Goal: Complete application form: Complete application form

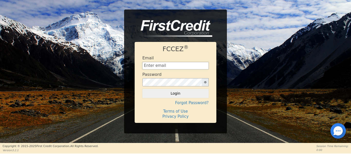
type input "Management@EnvyLuxeVacations.com"
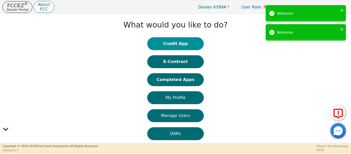
click at [169, 43] on button "Credit App" at bounding box center [175, 43] width 56 height 13
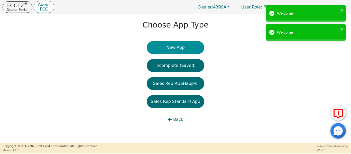
click at [171, 49] on button "New App" at bounding box center [176, 47] width 58 height 13
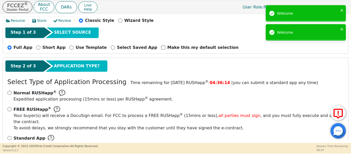
scroll to position [57, 0]
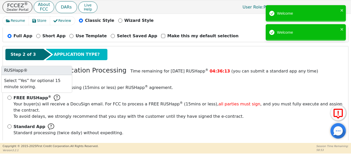
click at [9, 95] on div "FREE RUSHapp ® Your buyer(s) will receive a DocuSign email. For FCC to process …" at bounding box center [175, 106] width 336 height 25
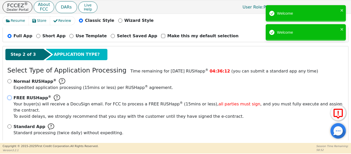
click at [8, 98] on input "FREE RUSHapp ® Your buyer(s) will receive a DocuSign email. For FCC to process …" at bounding box center [9, 97] width 4 height 4
radio input "true"
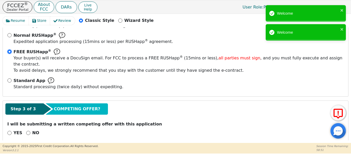
scroll to position [103, 0]
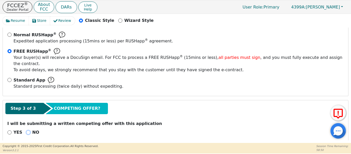
click at [27, 130] on input "NO" at bounding box center [28, 132] width 4 height 4
radio input "true"
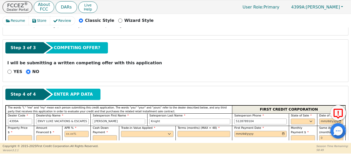
scroll to position [189, 0]
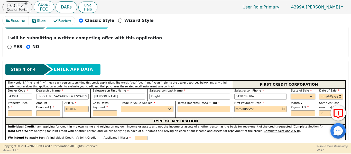
click at [308, 93] on select "AK AL AR AZ CA CO CT DC DE FL GA HI IA ID IL IN KS KY LA MA MD ME MI MN MO MS M…" at bounding box center [303, 96] width 24 height 6
select select "TX"
click at [291, 93] on select "AK AL AR AZ CA CO CT DC DE FL GA HI IA ID IL IN KS KY LA MA MD ME MI MN MO MS M…" at bounding box center [303, 96] width 24 height 6
click at [338, 93] on input "date" at bounding box center [331, 96] width 24 height 6
type input "2025-08-29"
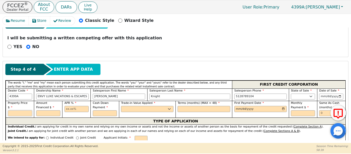
click at [14, 110] on input "text" at bounding box center [20, 113] width 24 height 6
click at [16, 110] on input "text" at bounding box center [20, 113] width 24 height 6
type input "11848.00"
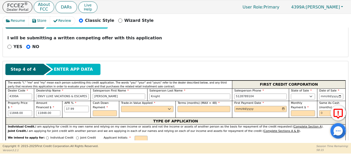
type input "17.99"
select select "n"
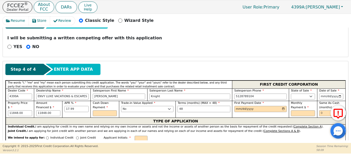
type input "48"
click at [282, 106] on input "date" at bounding box center [260, 109] width 52 height 6
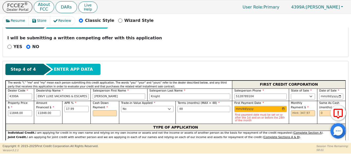
type input "2025-09-29"
drag, startPoint x: 325, startPoint y: 108, endPoint x: 313, endPoint y: 107, distance: 12.3
click at [313, 107] on div "Property Price $ 11848.00 Amount Financed $ 11848.00 APR % 17.99 Cash Down Paym…" at bounding box center [175, 112] width 339 height 23
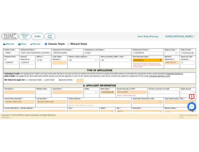
scroll to position [249, 0]
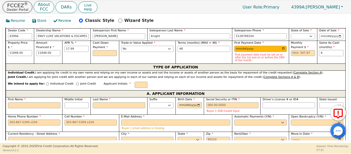
type input "6"
drag, startPoint x: 66, startPoint y: 76, endPoint x: 69, endPoint y: 78, distance: 3.6
click at [69, 79] on div "We intend to apply for: Individual Credit Joint Credit Applicant Initials:" at bounding box center [175, 84] width 339 height 11
click at [76, 82] on div "Joint Credit" at bounding box center [86, 85] width 20 height 7
click at [76, 82] on input "Joint Credit" at bounding box center [77, 83] width 3 height 3
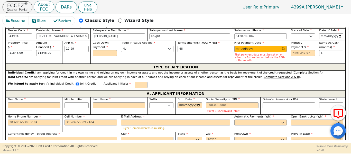
radio input "true"
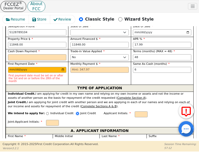
scroll to position [309, 0]
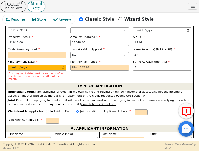
paste input "William Christophe Donaldson"
type input "W"
type input "William Christophe Donaldson"
type input "[PERSON_NAME]"
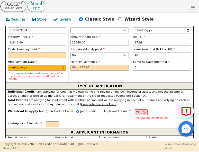
click at [38, 140] on input "William Christophe Donaldson" at bounding box center [29, 143] width 43 height 6
type input "William Christophe"
paste input "[PERSON_NAME]"
type input "WD"
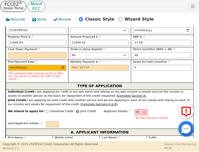
type input "Donaldson"
type input "William Donaldson"
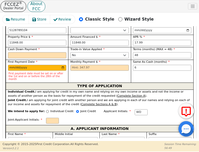
type input "Donaldson"
click at [67, 145] on div "Social Security or ITIN Buyer 1 SSN Invalid Input" at bounding box center [76, 153] width 43 height 16
click at [68, 137] on input "Middle Initial" at bounding box center [76, 140] width 43 height 6
type input "WCD"
type input "C"
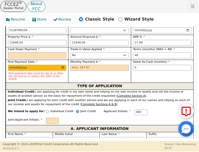
type input "William C Donaldson"
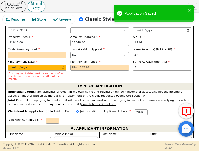
type input "C"
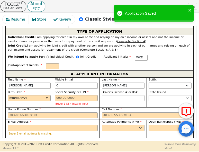
scroll to position [368, 0]
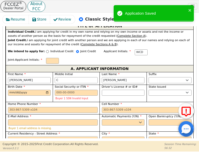
paste input "1004 Terra Alta Drive"
type input "1004 Terra Alta Drive"
click at [105, 136] on input "City" at bounding box center [123, 139] width 43 height 6
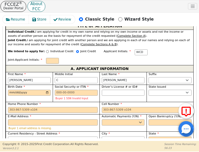
type input "Belton"
click at [156, 136] on select "AK AL AR AZ CA CO CT DC DE FL GA HI IA ID IL IN KS KY LA MA MD ME MI MN MO MS M…" at bounding box center [169, 139] width 43 height 6
select select "TX"
click at [148, 136] on select "AK AL AR AZ CA CO CT DC DE FL GA HI IA ID IL IN KS KY LA MA MD ME MI MN MO MS M…" at bounding box center [169, 139] width 43 height 6
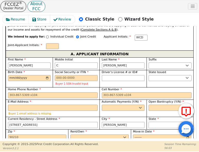
scroll to position [386, 0]
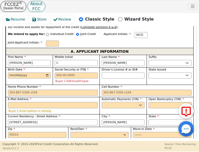
click at [121, 102] on select "Yes No" at bounding box center [123, 105] width 43 height 6
select select "y"
click at [102, 102] on select "Yes No" at bounding box center [123, 105] width 43 height 6
type input "William C Donaldson"
click at [157, 102] on select "Yes No" at bounding box center [169, 105] width 43 height 6
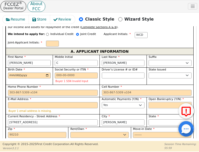
select select "n"
click at [148, 102] on select "Yes No" at bounding box center [169, 105] width 43 height 6
click at [54, 132] on input "Zip" at bounding box center [37, 135] width 58 height 6
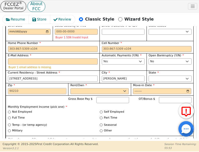
scroll to position [424, 0]
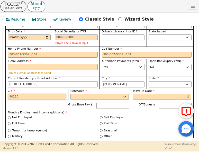
click at [22, 94] on input "Zip" at bounding box center [37, 97] width 58 height 6
type input "76513"
click at [9, 122] on input "Full Time" at bounding box center [9, 123] width 3 height 3
radio input "true"
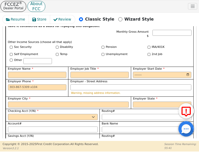
scroll to position [552, 0]
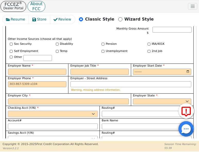
click at [80, 111] on select "Yes No" at bounding box center [53, 114] width 90 height 6
select select "y"
click at [8, 111] on select "Yes No" at bounding box center [53, 114] width 90 height 6
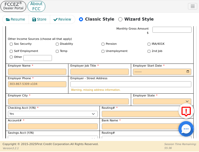
click at [70, 136] on select "Yes No" at bounding box center [53, 139] width 90 height 6
select select "n"
click at [8, 136] on select "Yes No" at bounding box center [53, 139] width 90 height 6
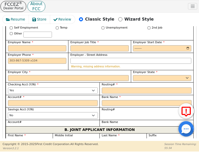
scroll to position [578, 0]
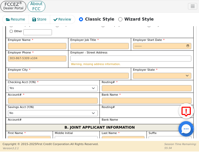
click at [43, 136] on input "First Name" at bounding box center [29, 139] width 43 height 6
type input "J"
click at [43, 136] on input "J" at bounding box center [29, 139] width 43 height 6
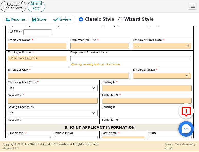
type input "Je"
type input "Jen"
type input "Jenn"
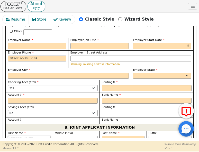
type input "Jenn"
type input "Jennif"
type input "Jennife"
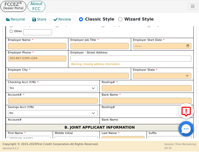
type input "Jennifer"
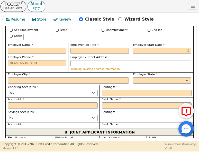
scroll to position [590, 0]
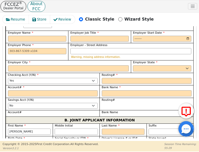
type input "M"
type input "JM"
type input "Jennifer M"
type input "M"
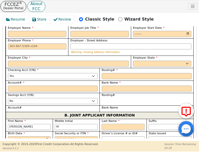
scroll to position [578, 0]
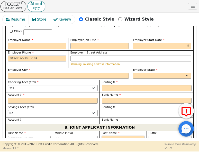
type input "D"
type input "JMD"
type input "Jennifer M D"
type input "Do"
type input "Jennifer M Do"
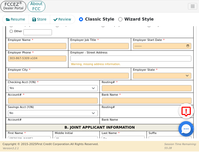
type input "Don"
type input "Jennifer M Don"
type input "Dona"
type input "Jennifer M Dona"
type input "Donal"
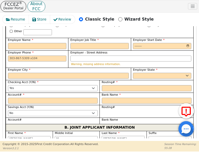
type input "Jennifer M Donal"
type input "Donald"
type input "Jennifer M Donald"
type input "Donalds"
type input "Jennifer M Donalds"
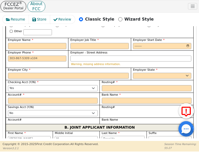
type input "Donaldso"
type input "Jennifer M Donaldso"
type input "Donaldson"
type input "Jennifer M Donaldson"
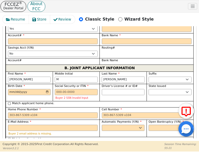
scroll to position [637, 0]
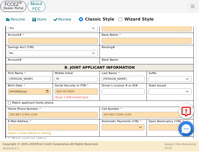
type input "Donaldson"
click at [10, 137] on input "Match applicant address." at bounding box center [9, 138] width 3 height 3
checkbox input "true"
type input "1004 Terra Alta Drive"
type input "Belton"
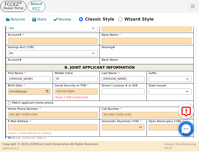
select select "TX"
type input "76513"
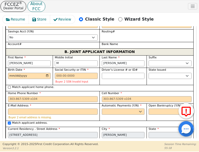
scroll to position [655, 0]
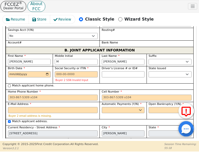
click at [78, 143] on select "Rent Own" at bounding box center [99, 146] width 58 height 6
select select "Own"
click at [70, 143] on select "Rent Own" at bounding box center [99, 146] width 58 height 6
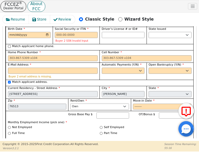
scroll to position [697, 0]
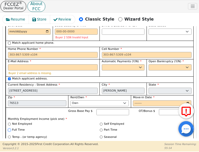
click at [9, 128] on input "Full Time" at bounding box center [9, 129] width 3 height 3
radio input "true"
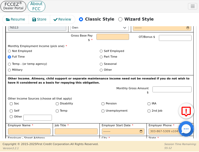
scroll to position [774, 0]
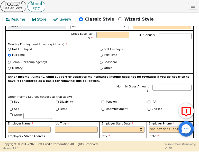
click at [8, 152] on input "Match applicant checking account" at bounding box center [9, 153] width 3 height 3
checkbox input "true"
select select "y"
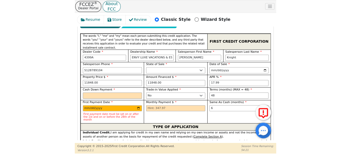
scroll to position [261, 0]
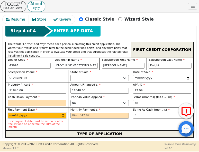
click at [45, 112] on input "2025-09-29" at bounding box center [37, 115] width 58 height 6
click at [62, 112] on input "2025-09-29" at bounding box center [37, 115] width 58 height 6
type input "2025-10-01"
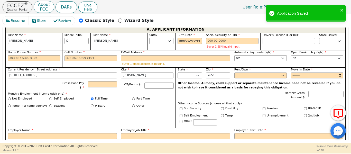
scroll to position [309, 0]
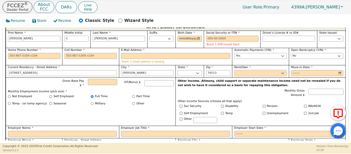
click at [239, 70] on select "Rent Own" at bounding box center [260, 73] width 52 height 6
select select "Own"
click at [234, 70] on select "Rent Own" at bounding box center [260, 73] width 52 height 6
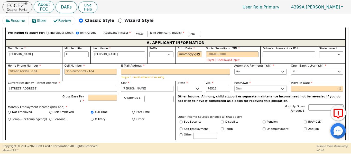
scroll to position [292, 0]
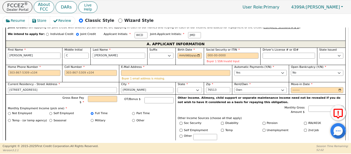
click at [48, 53] on input "William Christophe" at bounding box center [34, 56] width 52 height 6
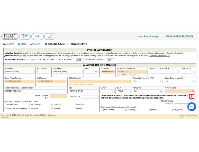
scroll to position [275, 0]
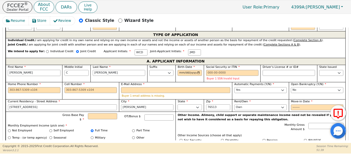
type input "William"
click at [65, 87] on input "Cell Number" at bounding box center [90, 90] width 52 height 6
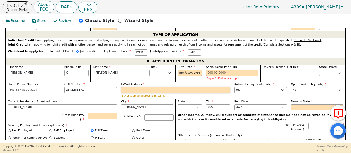
type input "254-228-3171"
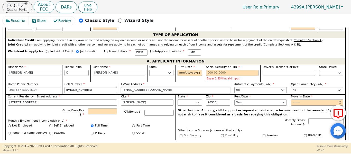
type input "cballer81@yahoo.com"
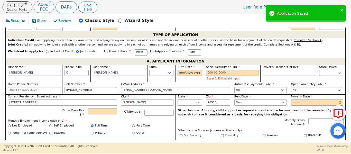
click at [121, 70] on div "Last Name Donaldson" at bounding box center [118, 73] width 56 height 17
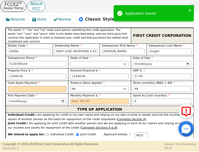
scroll to position [341, 0]
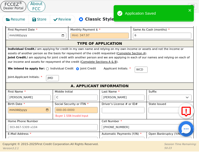
click at [11, 107] on input "Birth Date" at bounding box center [29, 110] width 43 height 6
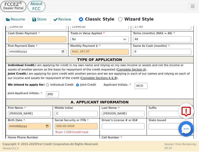
scroll to position [338, 0]
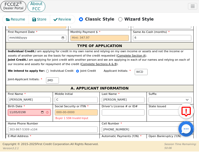
type input "1981-11-05"
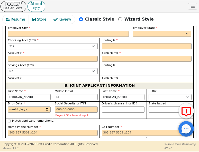
scroll to position [612, 0]
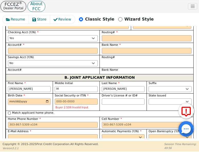
click at [11, 98] on input "Birth Date" at bounding box center [29, 101] width 43 height 6
type input "1983-11-29"
click at [106, 122] on input "Cell Number" at bounding box center [147, 125] width 90 height 6
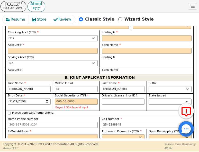
type input "254-228-8845"
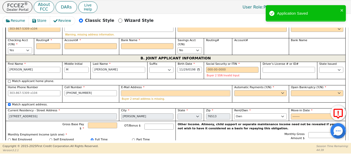
scroll to position [419, 0]
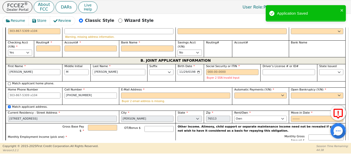
click at [119, 69] on input "Donaldson" at bounding box center [119, 72] width 52 height 6
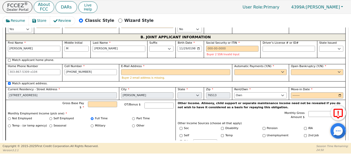
scroll to position [441, 0]
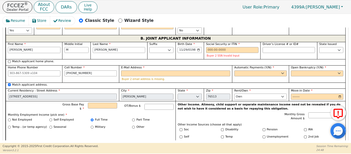
drag, startPoint x: 27, startPoint y: 43, endPoint x: 0, endPoint y: 41, distance: 27.5
click at [0, 41] on div "Resume Store Review Classic Style Wizard Style Back Submit an Application Selec…" at bounding box center [175, 78] width 351 height 129
type input "J"
type input "J M Donaldson"
type input "Je"
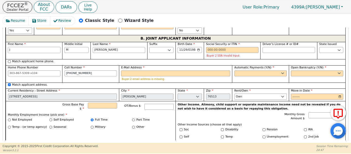
type input "Je M Donaldson"
type input "Jen"
type input "Jen M Donaldson"
type input "Jenn"
type input "Jenn M Donaldson"
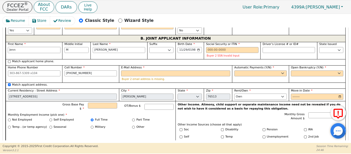
type input "Jenni"
type input "Jenni M Donaldson"
type input "Jennif"
type input "Jennif M Donaldson"
type input "Jennife"
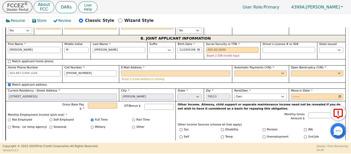
type input "Jennife M Donaldson"
type input "Jennifer"
type input "Jennifer M Donaldson"
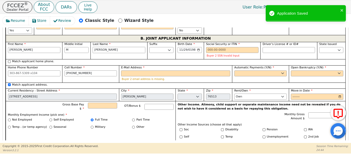
type input "D"
type input "Jennifer M D"
type input "Do"
type input "Jennifer M Do"
type input "Don"
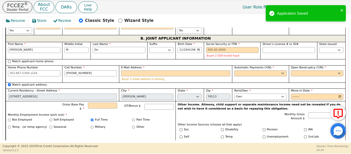
type input "Jennifer M Don"
type input "Dona"
type input "Jennifer M Dona"
type input "Donal"
type input "Jennifer M Donal"
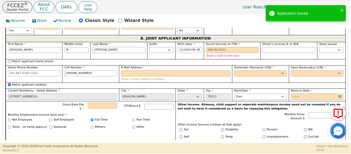
type input "Donald"
type input "Jennifer M Donald"
type input "Donalds"
type input "Jennifer M Donalds"
type input "Donaldso"
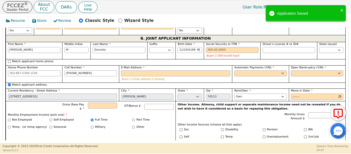
type input "Jennifer M Donaldso"
type input "Donaldson"
type input "Jennifer M Donaldson"
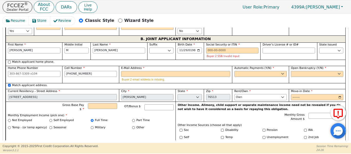
scroll to position [440, 0]
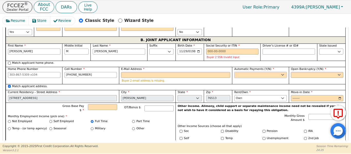
click at [262, 72] on select "Yes No" at bounding box center [260, 75] width 52 height 6
select select "y"
click at [234, 72] on select "Yes No" at bounding box center [260, 75] width 52 height 6
type input "Jennifer M Donaldson"
click at [294, 72] on select "Yes No" at bounding box center [317, 75] width 52 height 6
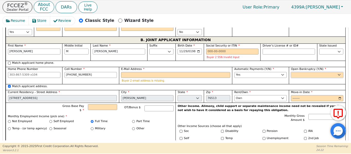
select select "n"
click at [291, 72] on select "Yes No" at bounding box center [317, 75] width 52 height 6
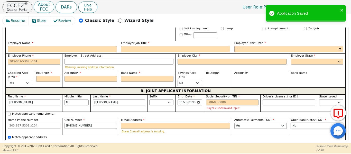
scroll to position [406, 0]
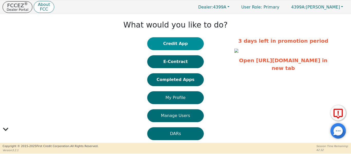
click at [162, 43] on button "Credit App" at bounding box center [175, 43] width 56 height 13
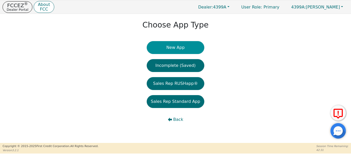
click at [161, 49] on button "New App" at bounding box center [176, 47] width 58 height 13
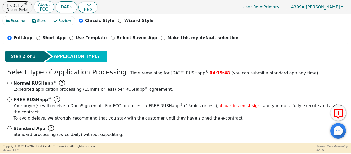
scroll to position [57, 0]
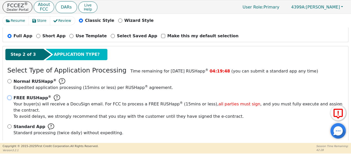
click at [11, 98] on input "FREE RUSHapp ® Your buyer(s) will receive a DocuSign email. For FCC to process …" at bounding box center [9, 97] width 4 height 4
radio input "true"
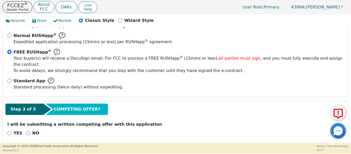
scroll to position [103, 0]
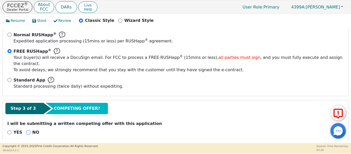
click at [26, 130] on input "NO" at bounding box center [28, 132] width 4 height 4
radio input "true"
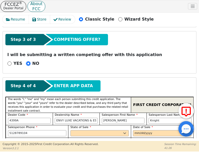
scroll to position [235, 0]
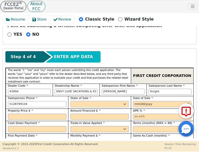
click at [72, 101] on select "AK AL AR AZ CA CO CT DC DE FL GA HI IA ID IL IN KS KY LA MA MD ME MI MN MO MS M…" at bounding box center [99, 104] width 58 height 6
select select "TX"
click at [70, 101] on select "AK AL AR AZ CA CO CT DC DE FL GA HI IA ID IL IN KS KY LA MA MD ME MI MN MO MS M…" at bounding box center [99, 104] width 58 height 6
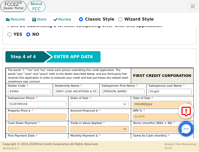
click at [186, 101] on input "date" at bounding box center [162, 104] width 58 height 6
type input "2025-08-29"
click at [48, 113] on input "text" at bounding box center [37, 116] width 58 height 6
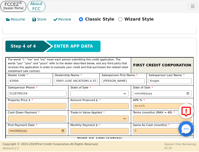
scroll to position [257, 0]
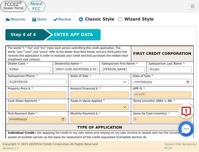
click at [28, 91] on input "text" at bounding box center [37, 94] width 58 height 6
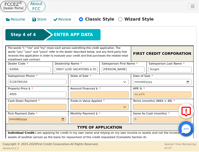
type input "4995.00"
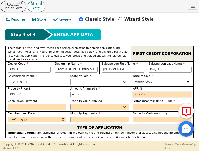
type input "4995.00"
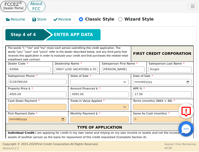
type input "17.99"
click at [75, 104] on select "Yes No" at bounding box center [99, 107] width 58 height 6
select select "n"
click at [70, 104] on select "Yes No" at bounding box center [99, 107] width 58 height 6
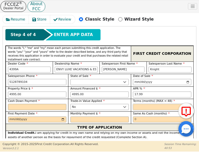
click at [139, 104] on input "text" at bounding box center [162, 107] width 58 height 6
type input "48"
click at [62, 116] on input "date" at bounding box center [37, 119] width 58 height 6
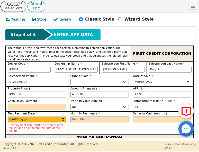
type input "[DATE]"
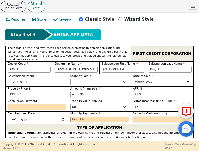
drag, startPoint x: 138, startPoint y: 102, endPoint x: 126, endPoint y: 103, distance: 12.4
click at [126, 103] on div "Property Price $ 4995.00 Amount Financed $ 4995.00 APR % 17.99 Cash Down Paymen…" at bounding box center [99, 104] width 187 height 37
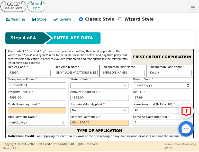
type input "6"
click at [59, 107] on input "text" at bounding box center [37, 110] width 58 height 6
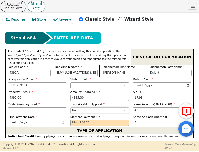
type input "0.00"
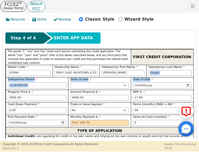
drag, startPoint x: 196, startPoint y: 60, endPoint x: 196, endPoint y: 66, distance: 5.9
click at [196, 66] on div "Resume Store Review Classic Style Wizard Style Back Submit an Application Selec…" at bounding box center [99, 77] width 199 height 128
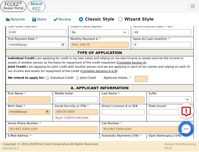
scroll to position [341, 0]
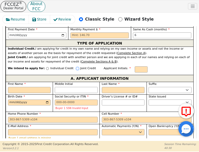
click at [76, 67] on input "Joint Credit" at bounding box center [77, 68] width 3 height 3
radio input "true"
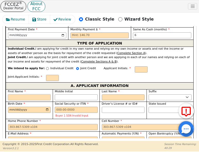
click at [26, 94] on input "First Name" at bounding box center [29, 97] width 43 height 6
type input "C"
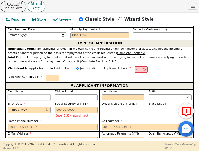
type input "Cl"
type input "Cla"
type input "Clay"
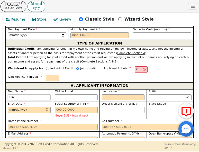
type input "Clay"
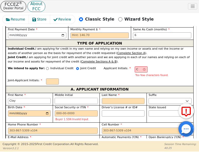
type input "CW"
type input "W"
type input "Clay W"
type input "W"
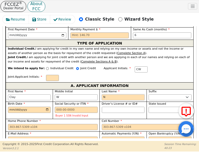
type input "CWN"
type input "N"
type input "Clay W N"
type input "No"
type input "Clay W No"
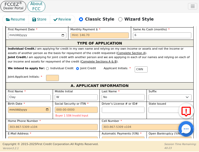
type input "Nor"
type input "Clay W Nor"
type input "Norm"
type input "Clay W Norm"
type input "Norma"
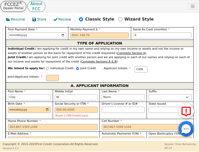
type input "Clay W Norma"
type input "[PERSON_NAME]"
type input "Clay W Norman"
type input "[PERSON_NAME]"
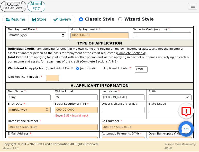
type input "13261 Sullivan Rd"
type input "Holland"
select select "TX"
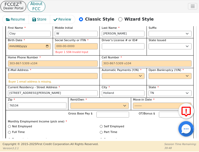
type input "76534"
click at [11, 131] on input "Full Time" at bounding box center [9, 132] width 3 height 3
radio input "true"
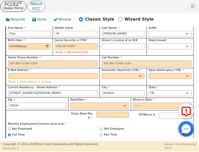
click at [88, 102] on select "Rent Own" at bounding box center [99, 105] width 58 height 6
select select "Own"
click at [70, 102] on select "Rent Own" at bounding box center [99, 105] width 58 height 6
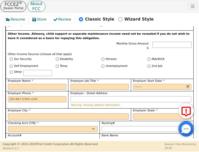
scroll to position [529, 0]
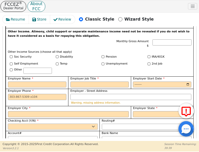
click at [14, 123] on select "Yes No" at bounding box center [53, 126] width 90 height 6
select select "y"
click at [8, 123] on select "Yes No" at bounding box center [53, 126] width 90 height 6
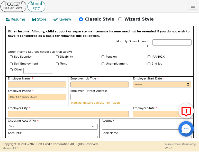
click at [15, 148] on select "Yes No" at bounding box center [53, 151] width 90 height 6
select select "n"
click at [8, 148] on select "Yes No" at bounding box center [53, 151] width 90 height 6
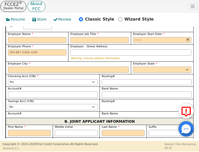
scroll to position [582, 0]
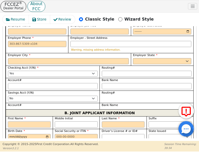
click at [11, 121] on input "First Name" at bounding box center [29, 124] width 43 height 6
click at [37, 121] on input "First Name" at bounding box center [29, 124] width 43 height 6
type input "T"
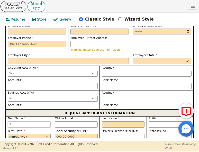
type input "Ta"
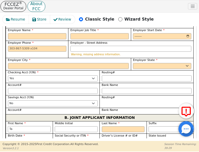
scroll to position [594, 0]
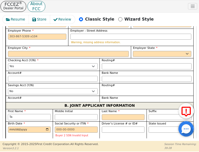
type input "Tas"
type input "Tash"
type input "Tasha"
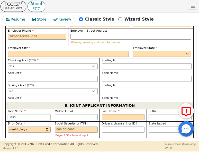
type input "Tasha"
type input "L"
type input "TL"
type input "Tasha L"
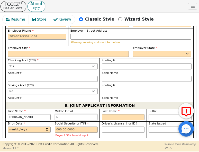
type input "L"
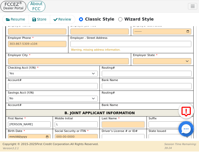
type input "N"
type input "TLN"
type input "Tasha L N"
type input "No"
type input "Tasha L No"
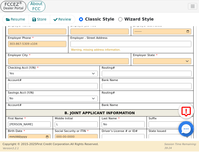
type input "Nor"
type input "Tasha L Nor"
type input "Norm"
type input "Tasha L Norm"
type input "Norma"
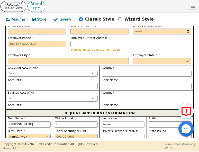
type input "Tasha L Norma"
type input "Norman"
type input "Tasha L Norman"
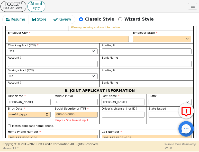
scroll to position [609, 0]
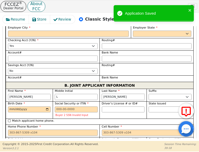
type input "Norman"
checkbox input "true"
type input "13261 Sullivan Rd"
type input "Holland"
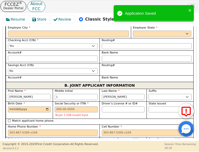
select select "TX"
type input "76534"
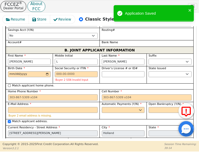
scroll to position [656, 0]
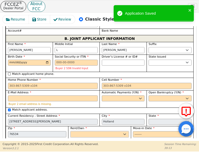
click at [97, 131] on select "Rent Own" at bounding box center [99, 134] width 58 height 6
select select "Own"
click at [70, 131] on select "Rent Own" at bounding box center [99, 134] width 58 height 6
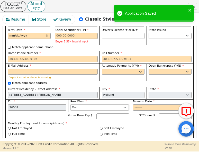
scroll to position [686, 0]
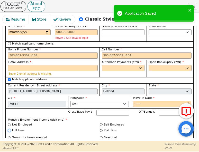
click at [9, 129] on input "Full Time" at bounding box center [9, 130] width 3 height 3
radio input "true"
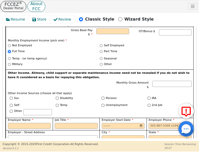
scroll to position [770, 0]
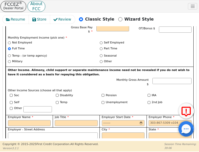
click at [10, 145] on input "Match applicant checking account" at bounding box center [9, 146] width 3 height 3
checkbox input "true"
select select "y"
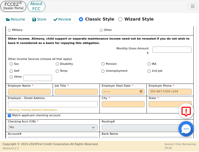
scroll to position [803, 0]
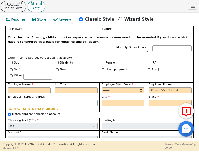
click at [9, 144] on input "Match applicant savings account" at bounding box center [9, 145] width 3 height 3
checkbox input "true"
select select "n"
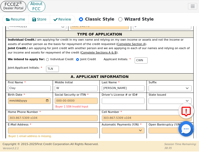
scroll to position [352, 0]
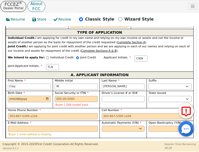
click at [11, 96] on input "Birth Date" at bounding box center [29, 99] width 43 height 6
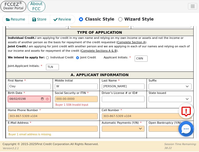
type input "1980-08-02"
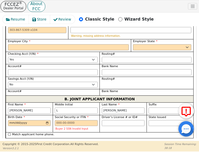
scroll to position [596, 0]
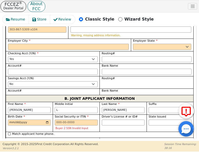
click at [12, 119] on input "Birth Date" at bounding box center [29, 122] width 43 height 6
type input "1983-02-14"
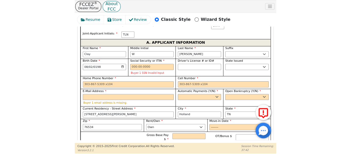
scroll to position [386, 0]
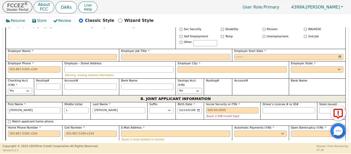
click at [138, 54] on input "Employer Job Title" at bounding box center [175, 57] width 109 height 6
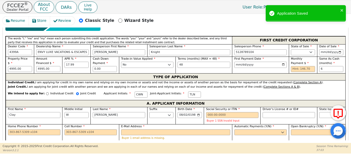
scroll to position [232, 0]
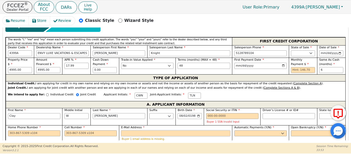
click at [169, 130] on input "E-Mail Address" at bounding box center [175, 133] width 109 height 6
click at [166, 130] on input "E-Mail Address" at bounding box center [175, 133] width 109 height 6
click at [273, 130] on select "Yes No" at bounding box center [260, 133] width 52 height 6
select select "y"
click at [234, 130] on select "Yes No" at bounding box center [260, 133] width 52 height 6
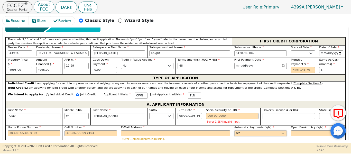
type input "Clay W Norman"
click at [296, 130] on select "Yes No" at bounding box center [317, 133] width 52 height 6
select select "n"
click at [291, 130] on select "Yes No" at bounding box center [317, 133] width 52 height 6
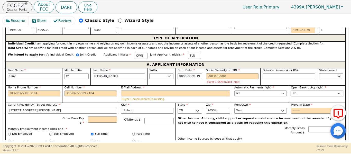
scroll to position [257, 0]
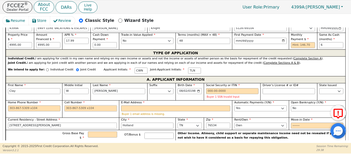
click at [69, 105] on input "Cell Number" at bounding box center [90, 108] width 52 height 6
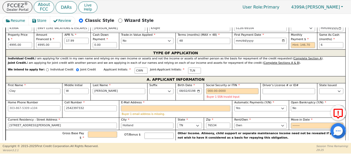
type input "254-239-7332"
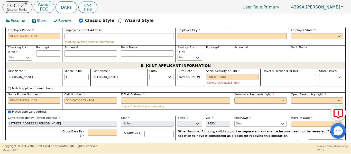
scroll to position [419, 0]
click at [81, 97] on input "Cell Number" at bounding box center [90, 100] width 52 height 6
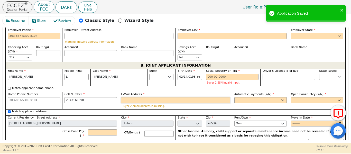
type input "254-316-0398"
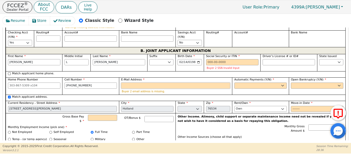
scroll to position [436, 0]
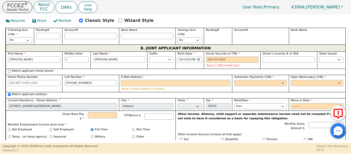
click at [128, 80] on input "E-Mail Address" at bounding box center [175, 83] width 109 height 6
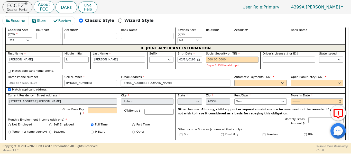
type input "tashanorman31@gmail.com"
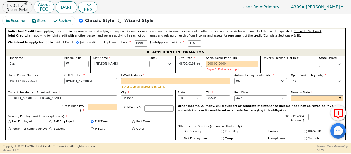
scroll to position [283, 0]
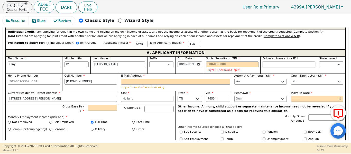
click at [276, 61] on input "Driver’s License # or ID#" at bounding box center [288, 64] width 52 height 6
type input "********"
click at [327, 61] on select "AND AL WITH THE THAT CO CT DC OF IN TO HI IA ID THE IN KS this THE AND MD ME ME…" at bounding box center [331, 64] width 24 height 6
select select "TX"
click at [319, 61] on select "AND AL WITH THE THAT CO CT DC OF IN TO HI IA ID THE IN KS this THE AND MD ME ME…" at bounding box center [331, 64] width 24 height 6
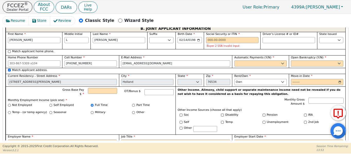
scroll to position [456, 0]
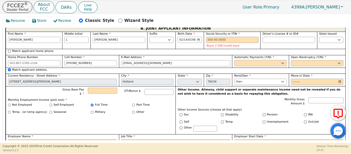
click at [268, 60] on select "Yes No" at bounding box center [260, 63] width 52 height 6
select select "y"
click at [234, 60] on select "Yes No" at bounding box center [260, 63] width 52 height 6
type input "Tasha L Norman"
click at [295, 60] on select "Yes No" at bounding box center [317, 63] width 52 height 6
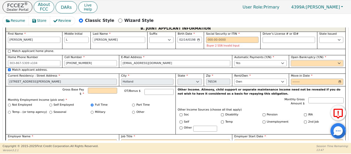
select select "n"
click at [291, 60] on select "Yes No" at bounding box center [317, 63] width 52 height 6
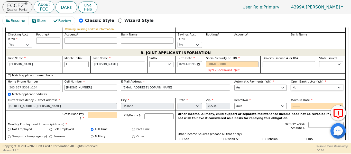
scroll to position [431, 0]
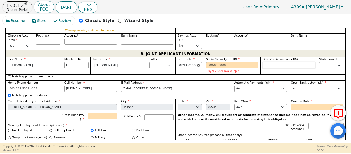
click at [277, 62] on input "Driver’s License # or ID#" at bounding box center [288, 65] width 52 height 6
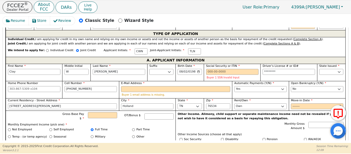
scroll to position [276, 0]
click at [159, 86] on input "E-Mail Address" at bounding box center [175, 89] width 109 height 6
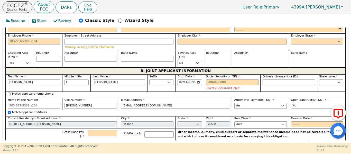
scroll to position [409, 0]
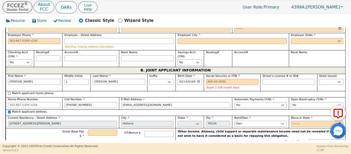
type input "claynorman2912@gmail.com"
click at [263, 79] on input "Driver’s License # or ID#" at bounding box center [288, 82] width 52 height 6
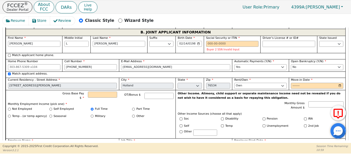
scroll to position [438, 0]
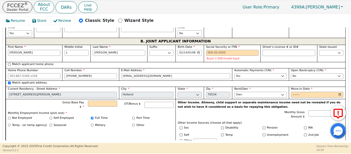
click at [274, 50] on input "Driver’s License # or ID#" at bounding box center [288, 53] width 52 height 6
type input "********"
click at [325, 50] on select "AND AL WITH THE THAT CO CT DC OF IN TO HI IA ID THE IN KS this THE AND MD ME ME…" at bounding box center [331, 53] width 24 height 6
select select "TX"
click at [319, 50] on select "AND AL WITH THE THAT CO CT DC OF IN TO HI IA ID THE IN KS this THE AND MD ME ME…" at bounding box center [331, 53] width 24 height 6
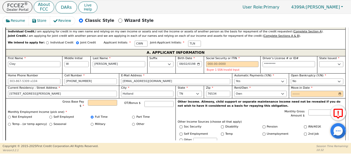
scroll to position [277, 0]
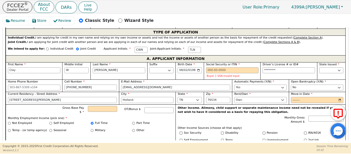
click at [37, 106] on div "Gross Base Pay $ OT/Bonus $" at bounding box center [91, 111] width 166 height 10
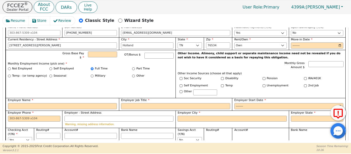
scroll to position [333, 0]
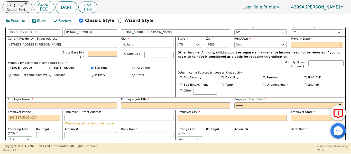
click at [13, 102] on input "Employer Name" at bounding box center [62, 105] width 109 height 6
click at [116, 121] on div "Warning, missing address information." at bounding box center [118, 123] width 109 height 4
drag, startPoint x: 13, startPoint y: 100, endPoint x: 137, endPoint y: 119, distance: 125.5
click at [137, 119] on div "Employer - Street Address Warning, missing address information." at bounding box center [118, 118] width 113 height 17
click at [26, 102] on input "Employer Name" at bounding box center [62, 105] width 109 height 6
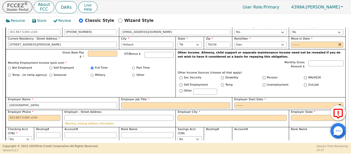
type input "Williamson County Expo Center"
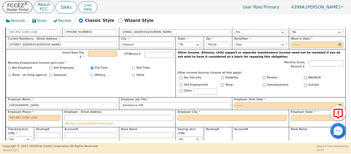
type input "Assistance GM"
click at [242, 102] on input "Employer Start Date" at bounding box center [288, 105] width 109 height 6
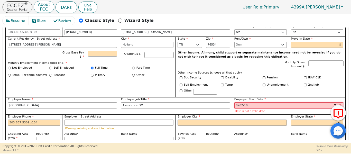
type input "2022-10"
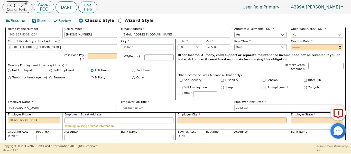
scroll to position [328, 0]
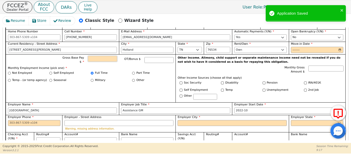
click at [101, 56] on input "Gross Base Pay $" at bounding box center [102, 59] width 29 height 6
type input "4000.00"
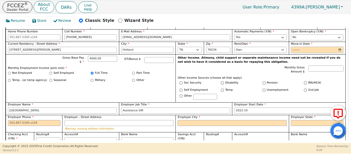
click at [295, 47] on input "Move-in Date" at bounding box center [317, 50] width 52 height 6
type input "2010-10"
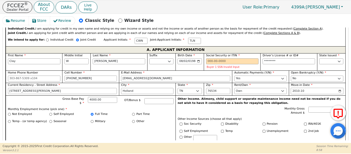
scroll to position [285, 0]
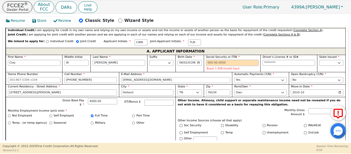
click at [209, 60] on input "Social Security or ITIN" at bounding box center [232, 63] width 52 height 6
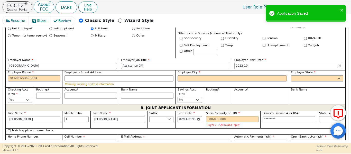
scroll to position [368, 0]
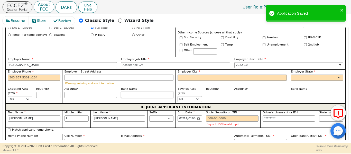
type input "***-**-1021"
click at [135, 92] on input "Bank Name" at bounding box center [147, 95] width 52 height 6
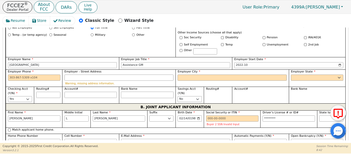
click at [135, 92] on input "Bank Name" at bounding box center [147, 95] width 52 height 6
type input "C"
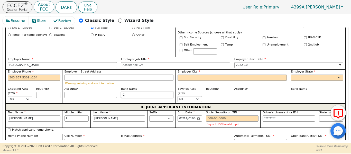
type input "Ca"
type input "Can"
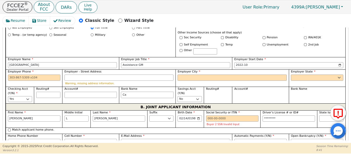
type input "Can"
type input "Cand"
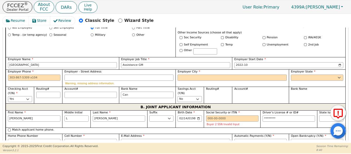
type input "Cand"
type input "Cande"
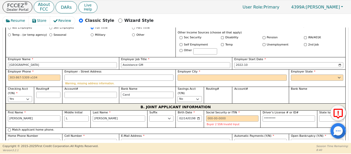
type input "Cande"
type input "Canden"
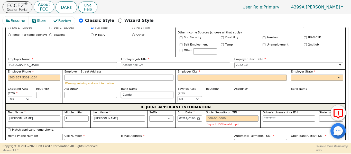
type input "Candenc"
type input "Candence"
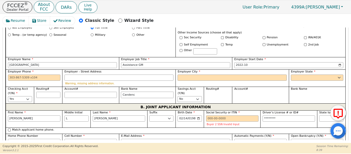
type input "Candence"
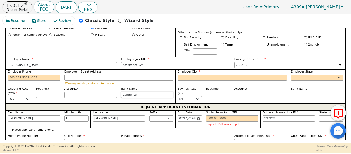
type input "Candence"
type input "Candence B"
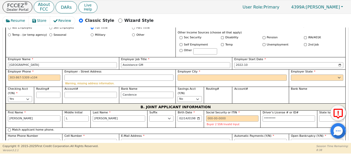
type input "Candence B"
type input "Candence Ba"
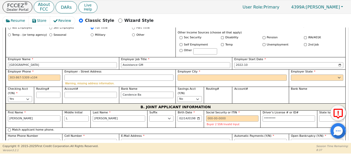
type input "Candence Ban"
type input "Candence Bank"
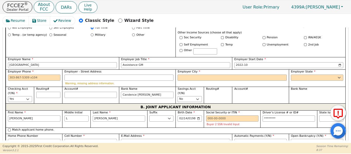
type input "Candence Bank"
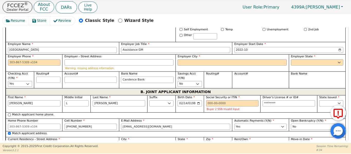
scroll to position [384, 0]
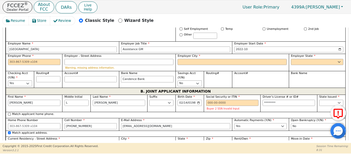
type input "Candence Bank"
click at [71, 76] on input "Account#" at bounding box center [90, 79] width 52 height 6
click at [77, 76] on input "Account#" at bounding box center [90, 79] width 52 height 6
paste input "5350 Bill Pickett Trail"
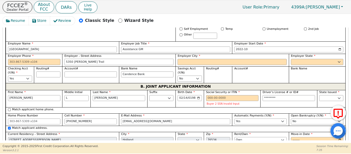
type input "5350 Bill Pickett Trail"
click at [72, 71] on input "Account#" at bounding box center [90, 74] width 52 height 6
click at [179, 59] on input "Employer City" at bounding box center [231, 62] width 109 height 6
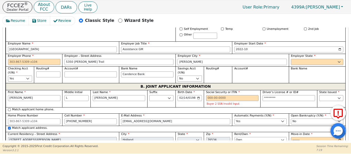
type input "Taylor"
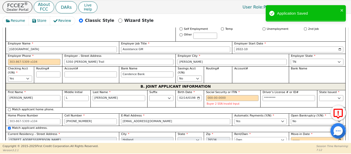
select select "TX"
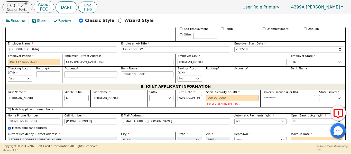
click at [91, 71] on input "Account#" at bounding box center [90, 74] width 52 height 6
click at [83, 71] on input "Account#" at bounding box center [90, 74] width 52 height 6
type input "7"
type input "*"
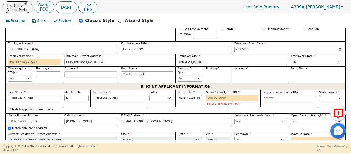
type input "*"
type input "79"
type input "**"
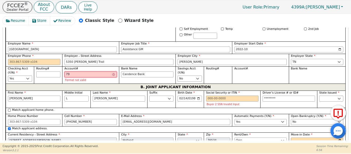
type input "790"
type input "***"
type input "7909"
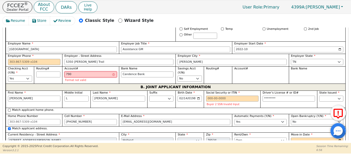
type input "****"
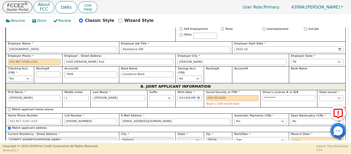
type input "79094"
type input "*****"
type input "790945"
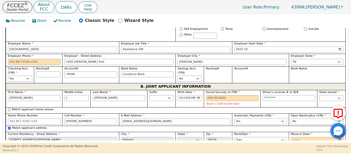
type input "******"
type input "7909450"
type input "*******"
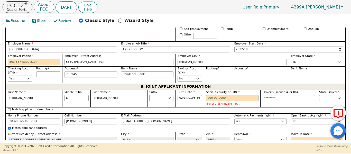
type input "*******"
type input "79094504"
type input "********"
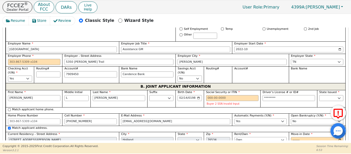
type input "********"
click at [45, 71] on input "Routing#" at bounding box center [48, 74] width 24 height 6
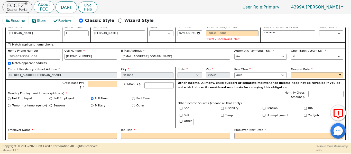
scroll to position [452, 0]
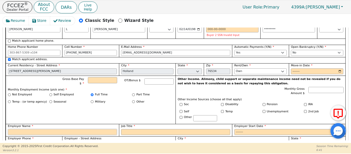
click at [23, 129] on input "Employer Name" at bounding box center [62, 132] width 109 height 6
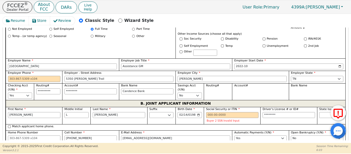
scroll to position [367, 0]
paste input "512 238-2101"
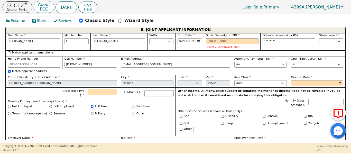
scroll to position [444, 0]
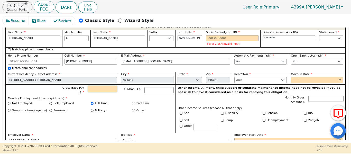
click at [95, 86] on input "Gross Base Pay $" at bounding box center [102, 89] width 29 height 6
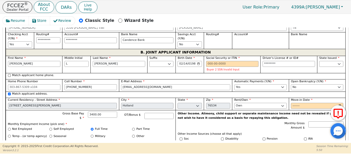
drag, startPoint x: 263, startPoint y: 79, endPoint x: 248, endPoint y: 40, distance: 41.9
click at [250, 36] on div "Account#" at bounding box center [260, 40] width 56 height 17
drag, startPoint x: 293, startPoint y: 98, endPoint x: 283, endPoint y: 100, distance: 10.9
click at [289, 99] on div "Move-in Date" at bounding box center [317, 104] width 56 height 13
click at [209, 61] on input "Social Security or ITIN" at bounding box center [232, 64] width 52 height 6
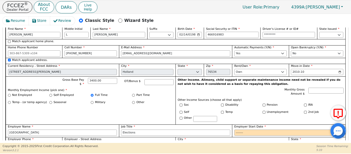
scroll to position [461, 0]
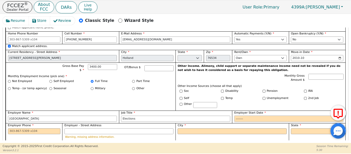
click at [236, 116] on input "Employer Start Date" at bounding box center [288, 119] width 109 height 6
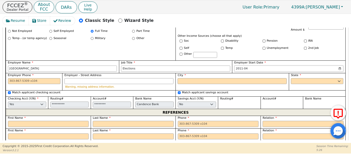
scroll to position [521, 0]
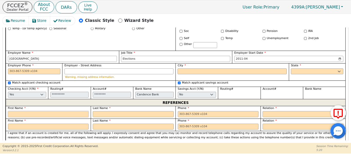
click at [61, 111] on input "text" at bounding box center [48, 114] width 81 height 6
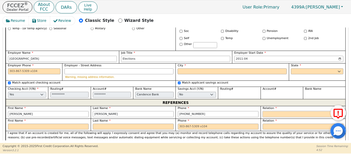
click at [274, 111] on select "FATHER MOTHER SISTER BROTHER DAUGHTER SON CO-WORKER NEIGHBOR FRIEND COUSIN G-MO…" at bounding box center [302, 114] width 81 height 6
click at [262, 111] on select "FATHER MOTHER SISTER BROTHER DAUGHTER SON CO-WORKER NEIGHBOR FRIEND COUSIN G-MO…" at bounding box center [302, 114] width 81 height 6
click at [34, 123] on input "text" at bounding box center [48, 126] width 81 height 6
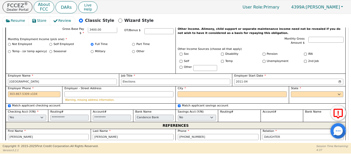
scroll to position [497, 0]
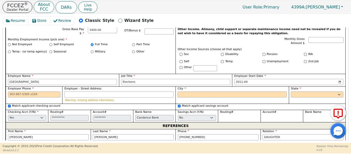
click at [94, 91] on input "Employer - Street Address" at bounding box center [118, 94] width 109 height 6
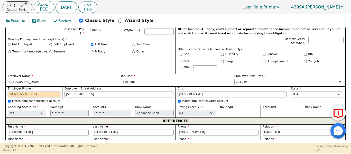
drag, startPoint x: 30, startPoint y: 88, endPoint x: 36, endPoint y: 86, distance: 6.3
click at [31, 91] on input "Employer Phone" at bounding box center [34, 94] width 52 height 6
click at [106, 91] on input "550 E 2nd Ave" at bounding box center [118, 94] width 109 height 6
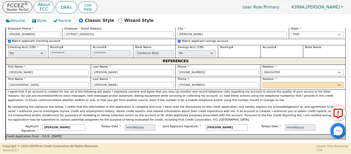
scroll to position [558, 0]
click at [268, 82] on select "FATHER MOTHER SISTER BROTHER DAUGHTER SON CO-WORKER NEIGHBOR FRIEND COUSIN G-MO…" at bounding box center [302, 85] width 81 height 6
click at [262, 82] on select "FATHER MOTHER SISTER BROTHER DAUGHTER SON CO-WORKER NEIGHBOR FRIEND COUSIN G-MO…" at bounding box center [302, 85] width 81 height 6
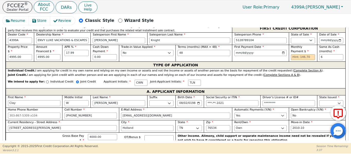
scroll to position [215, 0]
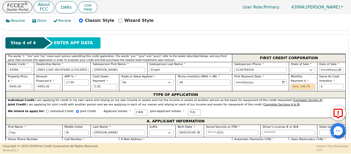
drag, startPoint x: 300, startPoint y: 80, endPoint x: 294, endPoint y: 81, distance: 5.8
click at [295, 84] on input "text" at bounding box center [303, 87] width 24 height 6
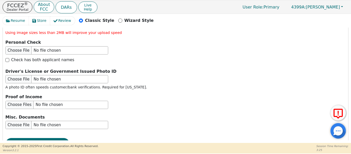
scroll to position [913, 0]
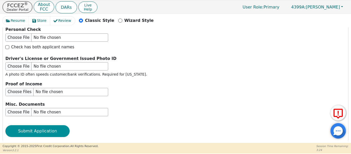
click at [8, 125] on button "Submit Application" at bounding box center [37, 131] width 64 height 12
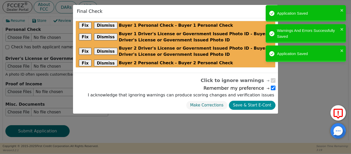
click at [246, 109] on button "Save & Start E-Cont" at bounding box center [252, 105] width 46 height 9
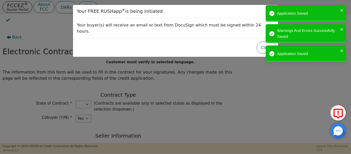
drag, startPoint x: 124, startPoint y: 112, endPoint x: 124, endPoint y: 115, distance: 2.6
click at [124, 114] on div "Your FREE RUSHapp ® is being initiated Your buyer(s) will receive an email or t…" at bounding box center [175, 77] width 351 height 154
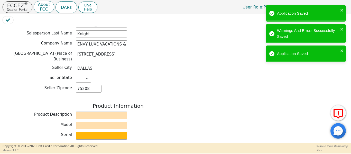
scroll to position [162, 0]
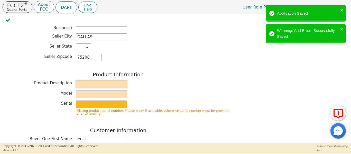
click at [97, 81] on input "text" at bounding box center [101, 84] width 51 height 8
click at [97, 81] on input "T" at bounding box center [101, 84] width 51 height 8
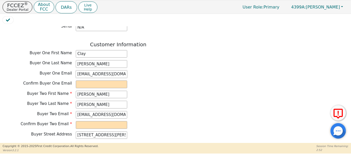
scroll to position [0, 1]
drag, startPoint x: 77, startPoint y: 70, endPoint x: 142, endPoint y: 74, distance: 65.8
click at [149, 74] on div "Buyer One Email claynorman2912@gmail.com" at bounding box center [118, 74] width 231 height 8
paste input "claynorman2912@gmail.com"
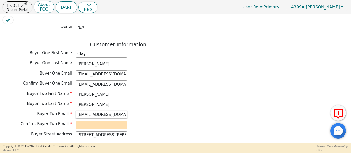
drag, startPoint x: 77, startPoint y: 111, endPoint x: 114, endPoint y: 112, distance: 37.0
click at [144, 111] on div "Buyer Two Email tashanorman31@gmail.com" at bounding box center [118, 115] width 231 height 8
paste input "tashanorman31@gmail.com"
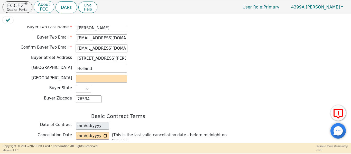
scroll to position [317, 0]
click at [99, 74] on input "text" at bounding box center [101, 78] width 51 height 8
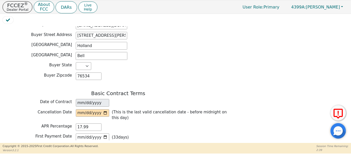
scroll to position [351, 0]
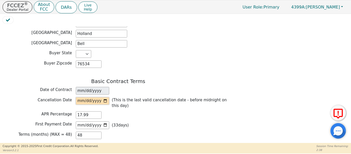
click at [106, 98] on input "date" at bounding box center [92, 101] width 33 height 8
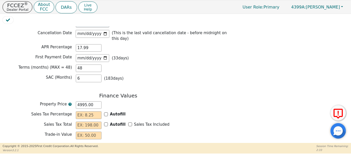
scroll to position [419, 0]
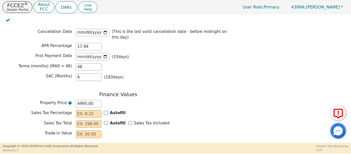
click at [108, 110] on div "Autofill" at bounding box center [115, 113] width 22 height 6
click at [128, 121] on input "Sales Tax Included" at bounding box center [130, 123] width 4 height 4
click at [104, 110] on div "Autofill" at bounding box center [115, 113] width 22 height 6
click at [106, 111] on input "Autofill" at bounding box center [106, 113] width 4 height 4
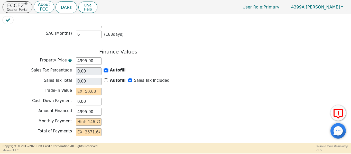
scroll to position [462, 0]
click at [90, 87] on input "text" at bounding box center [89, 91] width 26 height 8
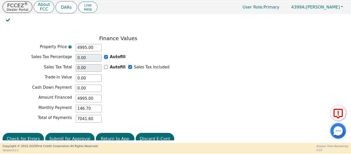
scroll to position [475, 0]
click at [72, 132] on button "Submit for Approval" at bounding box center [69, 138] width 49 height 12
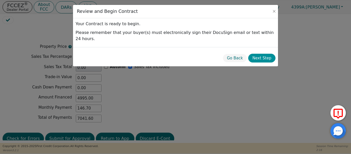
click at [254, 54] on button "Next Step" at bounding box center [261, 58] width 27 height 9
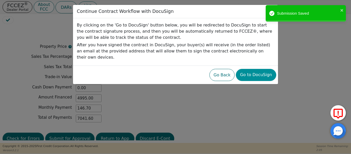
drag, startPoint x: 253, startPoint y: 68, endPoint x: 258, endPoint y: 68, distance: 5.1
click at [258, 69] on button "Go to DocuSign" at bounding box center [256, 75] width 40 height 12
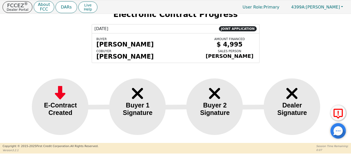
scroll to position [20, 0]
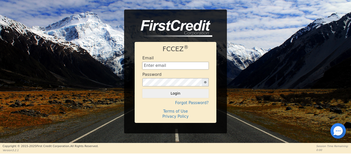
type input "[EMAIL_ADDRESS][DOMAIN_NAME]"
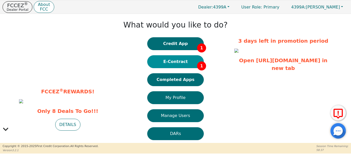
click at [178, 64] on button "E-Contract 1" at bounding box center [175, 61] width 56 height 13
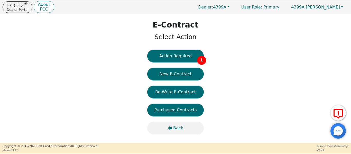
click at [178, 127] on span "Back" at bounding box center [178, 128] width 10 height 6
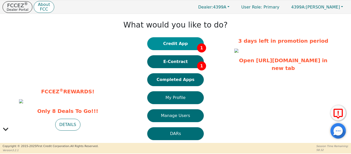
click at [175, 47] on button "Credit App 1" at bounding box center [175, 43] width 56 height 13
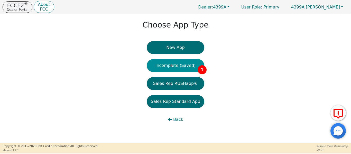
click at [167, 65] on button "Incomplete (Saved) 1" at bounding box center [176, 65] width 58 height 13
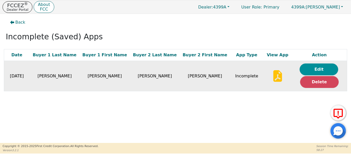
click at [304, 69] on button "Edit" at bounding box center [318, 69] width 39 height 12
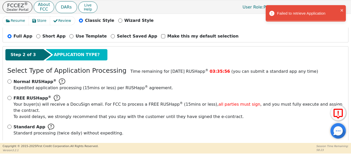
scroll to position [57, 0]
click at [11, 98] on input "FREE RUSHapp ® Your buyer(s) will receive a DocuSign email. For FCC to process …" at bounding box center [9, 97] width 4 height 4
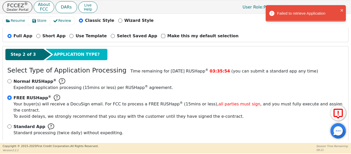
radio input "true"
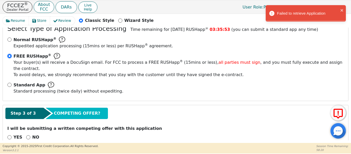
scroll to position [103, 0]
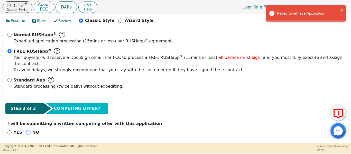
click at [26, 130] on input "NO" at bounding box center [28, 132] width 4 height 4
radio input "true"
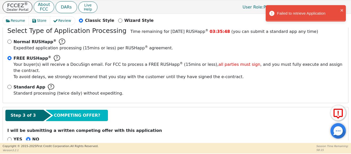
scroll to position [95, 0]
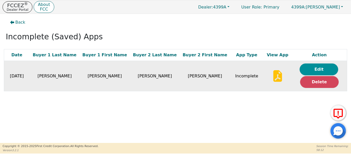
click at [315, 65] on button "Edit" at bounding box center [318, 69] width 39 height 12
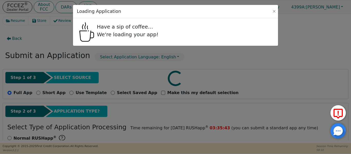
radio input "false"
radio input "true"
select select "TX"
select select "n"
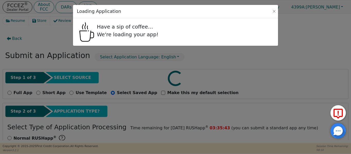
select select "y"
select select "n"
select select "TX"
select select "Own"
select select "y"
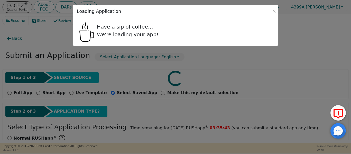
select select "n"
select select "y"
select select "n"
select select "TX"
select select "Own"
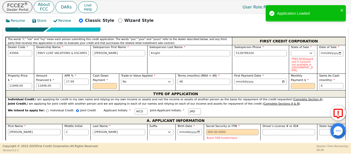
scroll to position [231, 0]
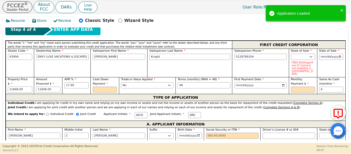
drag, startPoint x: 23, startPoint y: 74, endPoint x: 0, endPoint y: 66, distance: 24.2
click at [0, 66] on div "Resume Store Review Classic Style Wizard Style Back Submit an Application Selec…" at bounding box center [175, 78] width 351 height 129
type input "1"
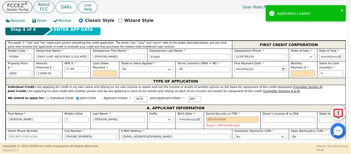
type input "6000.00"
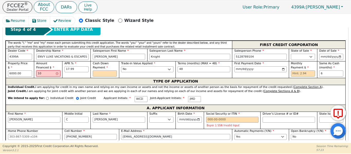
type input "1"
type input "5900.00"
type input "100.00"
click at [296, 70] on input "text" at bounding box center [303, 73] width 24 height 6
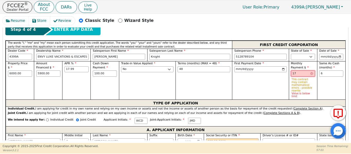
type input "1"
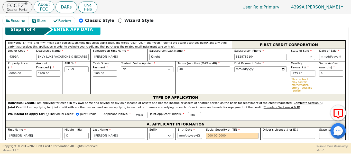
type input "173.90"
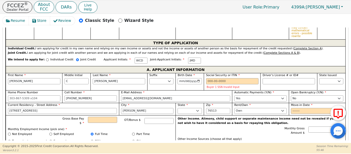
scroll to position [291, 0]
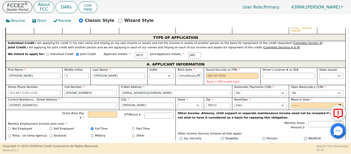
click at [159, 98] on label "City" at bounding box center [147, 100] width 52 height 4
click at [159, 102] on input "[PERSON_NAME]" at bounding box center [147, 105] width 52 height 6
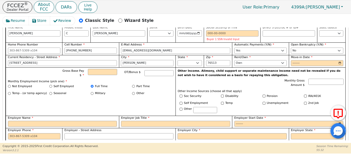
scroll to position [342, 0]
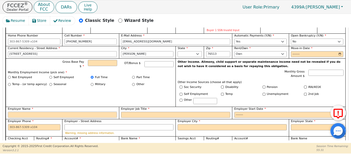
click at [61, 112] on input "Employer Name" at bounding box center [62, 115] width 109 height 6
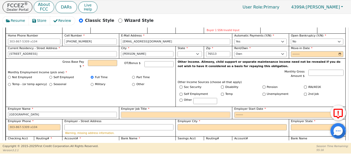
type input "Rocks Spring Hospital"
click at [173, 112] on input "Employer Job Title" at bounding box center [175, 115] width 109 height 6
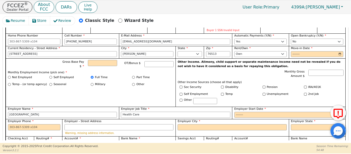
drag, startPoint x: 139, startPoint y: 106, endPoint x: 143, endPoint y: 107, distance: 3.4
click at [142, 112] on input "Health Care" at bounding box center [175, 115] width 109 height 6
type input "H"
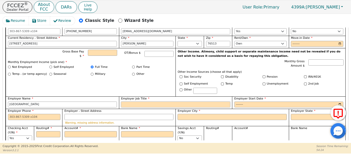
scroll to position [355, 0]
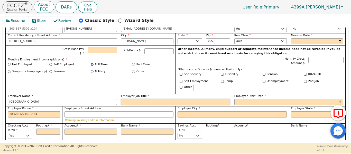
drag, startPoint x: 142, startPoint y: 92, endPoint x: 142, endPoint y: 90, distance: 2.8
click at [142, 99] on input "Employer Job Title" at bounding box center [175, 102] width 109 height 6
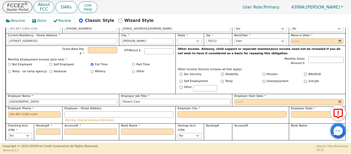
type input "Patient Care"
click at [237, 99] on input "Employer Start Date" at bounding box center [288, 102] width 109 height 6
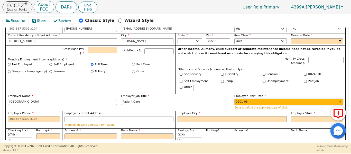
type input "2014-06"
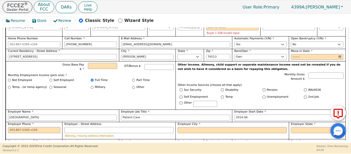
scroll to position [338, 0]
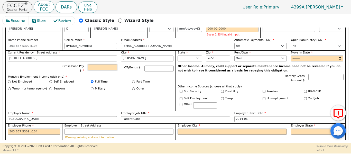
click at [101, 64] on input "Gross Base Pay $" at bounding box center [102, 67] width 29 height 6
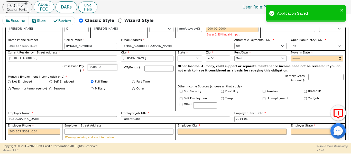
drag, startPoint x: 103, startPoint y: 59, endPoint x: 52, endPoint y: 61, distance: 51.4
click at [52, 64] on div "Gross Base Pay $ 2500.00 OT/Bonus $" at bounding box center [91, 69] width 166 height 10
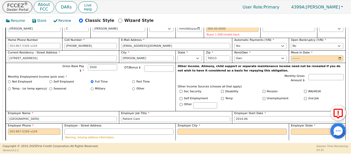
type input "3500.00"
click at [293, 55] on input "Move-in Date" at bounding box center [317, 58] width 52 height 6
type input "2017-02"
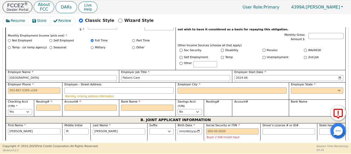
scroll to position [381, 0]
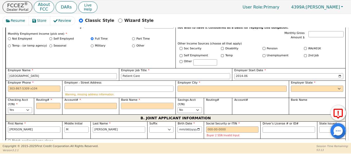
click at [152, 103] on input "Bank Name" at bounding box center [147, 106] width 52 height 6
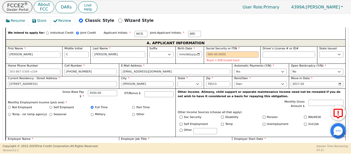
scroll to position [295, 0]
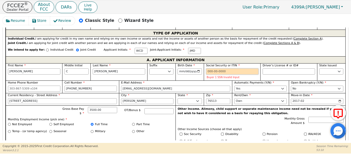
click at [210, 68] on input "Social Security or ITIN" at bounding box center [232, 71] width 52 height 6
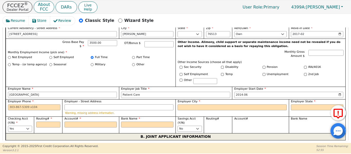
scroll to position [372, 0]
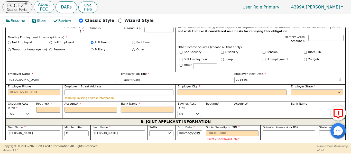
type input "***-**-3860"
click at [128, 107] on input "Bank Name" at bounding box center [147, 110] width 52 height 6
type input "E"
type input "Ex"
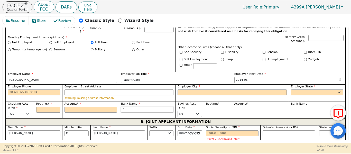
type input "Ex"
type input "Ext"
type input "Extr"
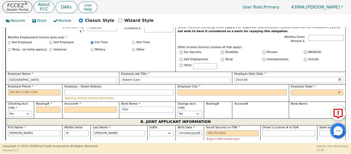
type input "Extro"
type input "Extr"
type input "Ext"
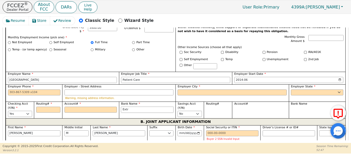
type input "Ext"
type input "Extr"
type input "Extrt"
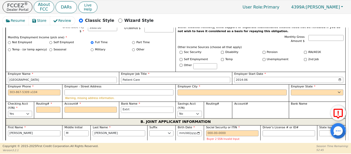
type input "Extr"
type input "Extro"
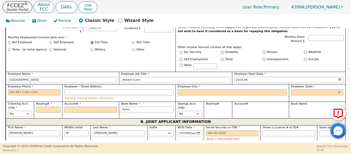
type input "Extro"
type input "Extr"
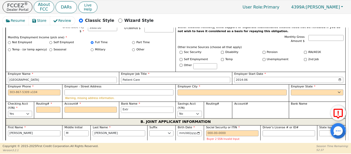
type input "Ext"
type input "Extr"
type input "Extra"
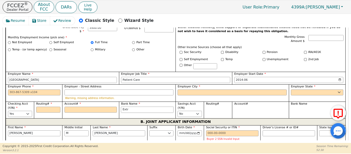
type input "Extra"
type input "Extrac"
type input "Extraco"
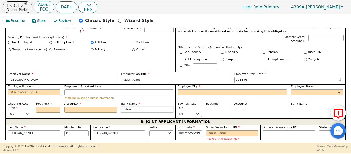
type input "Extraco"
type input "Extraco B"
type input "Extraco Ba"
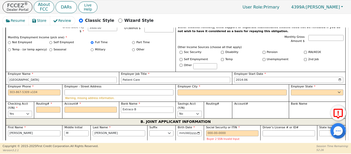
type input "Extraco Ba"
type input "Extraco Ban"
type input "Extraco Bank"
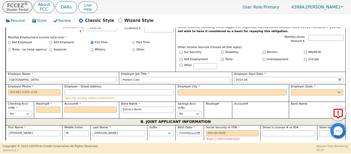
type input "Extraco Bank"
click at [83, 107] on input "Account#" at bounding box center [90, 110] width 52 height 6
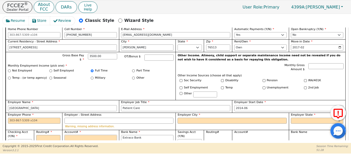
scroll to position [363, 0]
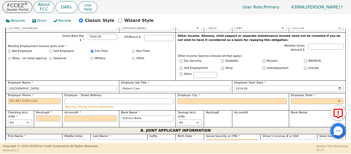
click at [75, 115] on input "Account#" at bounding box center [90, 118] width 52 height 6
click at [40, 115] on input "Routing#" at bounding box center [48, 118] width 24 height 6
type input "1"
type input "*"
type input "11"
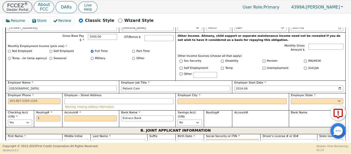
type input "**"
type input "111"
type input "***"
type input "1119"
type input "****"
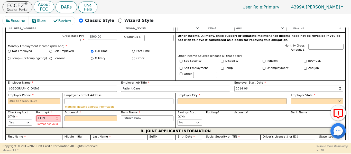
type input "11190"
type input "*****"
type input "111900"
type input "******"
type input "1119005"
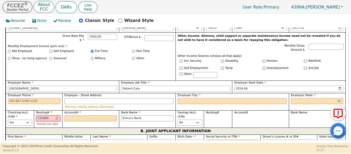
type input "*******"
type input "11190058"
type input "********"
type input "111900581"
type input "*********"
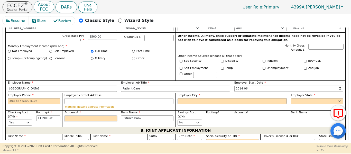
type input "*********"
type input "4"
type input "*"
type input "42"
type input "**"
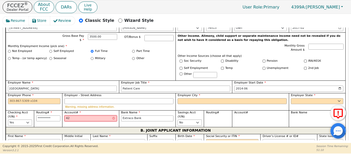
type input "420"
type input "***"
type input "4207"
type input "****"
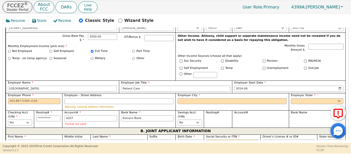
type input "42079"
type input "*****"
type input "420794"
type input "******"
type input "4207948"
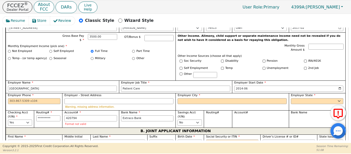
type input "*******"
type input "42079484"
type input "********"
paste input "700 SE Inner Loop"
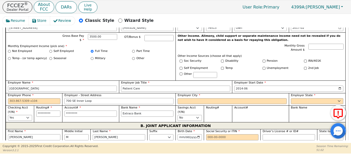
type input "700 SE Inner Loop"
paste input "512 819-9400"
type input "512-819-9400"
click at [218, 98] on input "Employer City" at bounding box center [231, 101] width 109 height 6
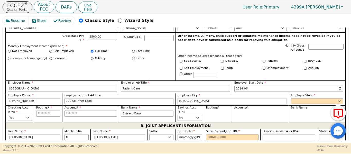
type input "Georgetown"
select select "TX"
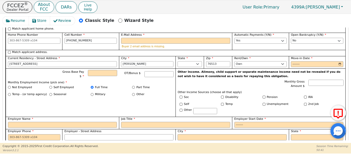
scroll to position [483, 0]
click at [67, 121] on input "Employer Name" at bounding box center [62, 124] width 109 height 6
click at [68, 121] on input "D" at bounding box center [62, 124] width 109 height 6
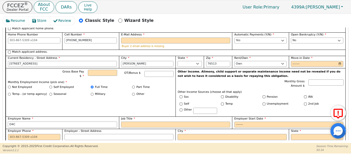
type input "D4C"
type input "Treatment Coordinator"
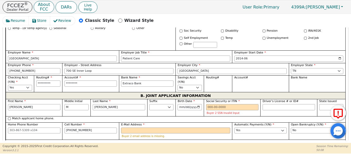
scroll to position [424, 0]
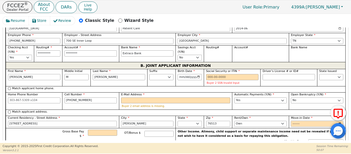
click at [294, 121] on input "Move-in Date" at bounding box center [317, 124] width 52 height 6
type input "2017-02"
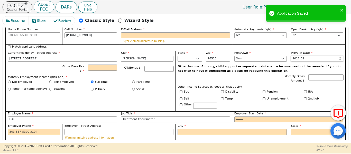
scroll to position [492, 0]
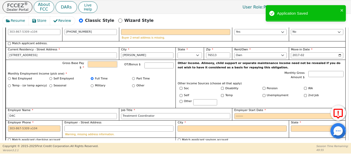
click at [96, 61] on input "Gross Base Pay $" at bounding box center [102, 64] width 29 height 6
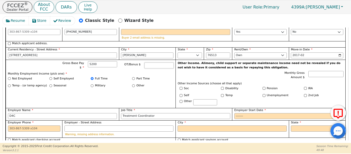
type input "5200.00"
click at [235, 113] on input "Employer Start Date" at bounding box center [288, 116] width 109 height 6
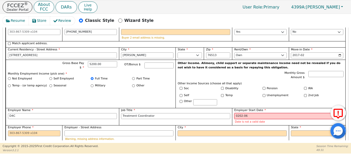
type input "2023-06"
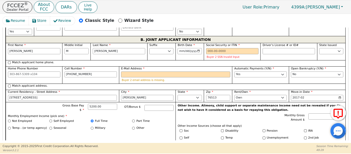
scroll to position [449, 0]
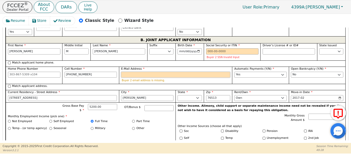
click at [143, 72] on div "Buyer 2 email address is missing." at bounding box center [175, 77] width 109 height 11
drag, startPoint x: 144, startPoint y: 69, endPoint x: 132, endPoint y: 67, distance: 11.7
click at [132, 72] on input "E-Mail Address" at bounding box center [175, 75] width 109 height 6
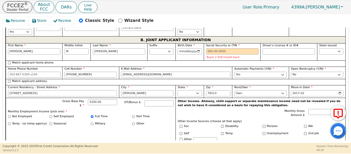
type input "jenniferdonaldson58@yahoo.com"
drag, startPoint x: 210, startPoint y: 43, endPoint x: 207, endPoint y: 43, distance: 3.4
click at [209, 48] on input "Social Security or ITIN" at bounding box center [232, 51] width 52 height 6
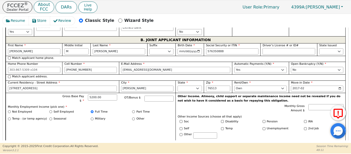
type input "***-**-0888"
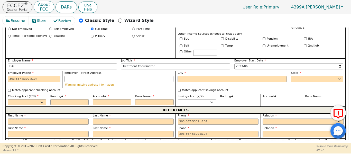
scroll to position [535, 0]
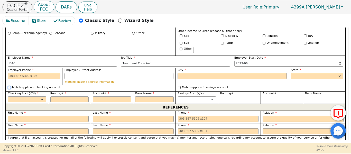
click at [9, 86] on input "Match applicant checking account" at bounding box center [9, 87] width 3 height 3
checkbox input "true"
select select "y"
type input "*********"
type input "********"
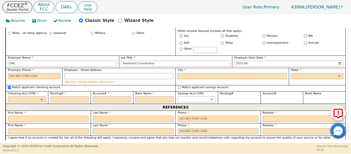
type input "Extraco Bank"
type input "*********"
type input "********"
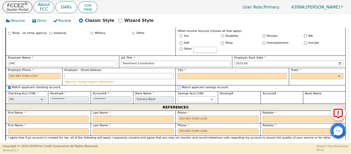
click at [178, 86] on input "Match applicant savings account" at bounding box center [179, 87] width 3 height 3
checkbox input "true"
select select "n"
click at [191, 73] on input "City" at bounding box center [231, 76] width 109 height 6
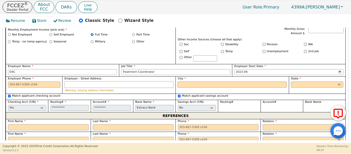
paste input "2970 Brandywine Rd Suite 200"
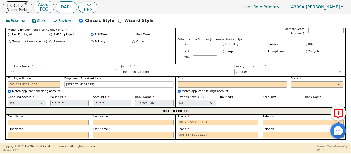
type input "2970 Brandywine Rd Suite 200"
paste input "770 692-1000"
type input "770-692-1000"
click at [191, 76] on div "City" at bounding box center [231, 81] width 109 height 11
click at [189, 81] on input "City" at bounding box center [231, 84] width 109 height 6
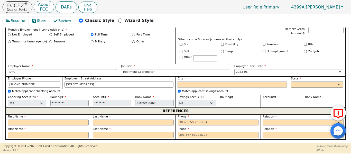
click at [186, 81] on input "City" at bounding box center [231, 84] width 109 height 6
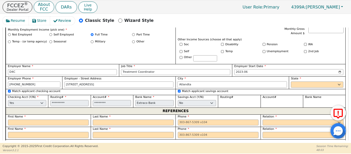
type input "Atlandta"
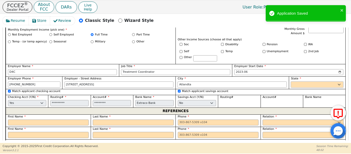
select select "GA"
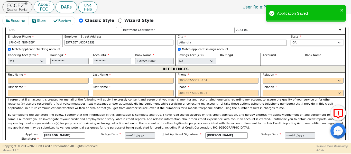
scroll to position [569, 0]
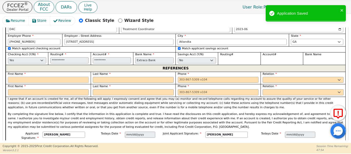
click at [74, 77] on input "text" at bounding box center [48, 80] width 81 height 6
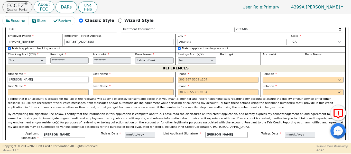
type input "Betty"
type input "Donaldson"
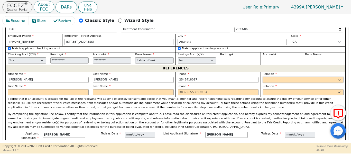
type input "254-541-8017"
click at [271, 77] on select "FATHER MOTHER SISTER BROTHER DAUGHTER SON CO-WORKER NEIGHBOR FRIEND COUSIN G-MO…" at bounding box center [302, 80] width 81 height 6
select select "MOTHER"
click at [262, 77] on select "FATHER MOTHER SISTER BROTHER DAUGHTER SON CO-WORKER NEIGHBOR FRIEND COUSIN G-MO…" at bounding box center [302, 80] width 81 height 6
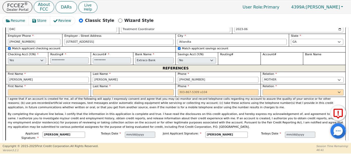
click at [57, 89] on input "text" at bounding box center [48, 92] width 81 height 6
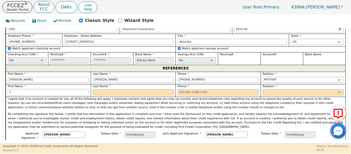
click at [59, 89] on input "T" at bounding box center [48, 92] width 81 height 6
type input "Tiffany"
type input "Mapp"
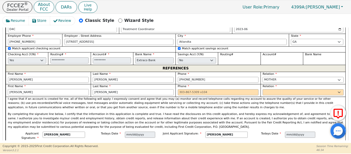
click at [59, 89] on input "Tiffany" at bounding box center [48, 92] width 81 height 6
type input "Tiffani"
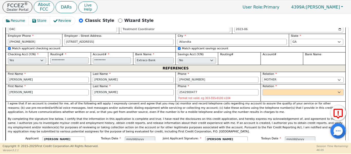
type input "254-290-0477"
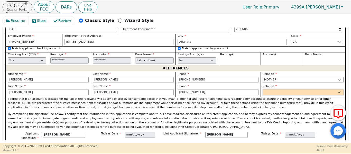
click at [267, 89] on select "FATHER MOTHER SISTER BROTHER DAUGHTER SON CO-WORKER NEIGHBOR FRIEND COUSIN G-MO…" at bounding box center [302, 92] width 81 height 6
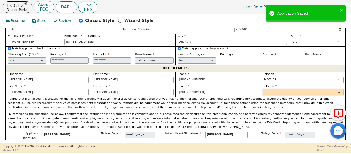
select select "SISTER"
click at [262, 89] on select "FATHER MOTHER SISTER BROTHER DAUGHTER SON CO-WORKER NEIGHBOR FRIEND COUSIN G-MO…" at bounding box center [302, 92] width 81 height 6
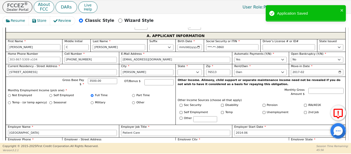
scroll to position [316, 0]
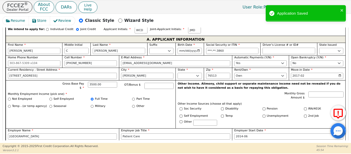
click at [275, 48] on input "Driver’s License # or ID#" at bounding box center [288, 51] width 52 height 6
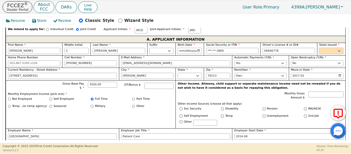
type input "********"
click at [330, 48] on select "AK AL AR AZ CA CO CT DC DE FL GA HI IA ID IL IN KS KY LA MA MD ME MI MN MO MS M…" at bounding box center [331, 51] width 24 height 6
select select "TX"
click at [319, 48] on select "AK AL AR AZ CA CO CT DC DE FL GA HI IA ID IL IN KS KY LA MA MD ME MI MN MO MS M…" at bounding box center [331, 51] width 24 height 6
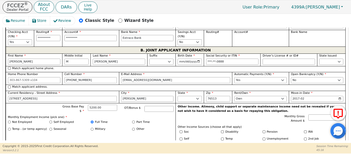
scroll to position [434, 0]
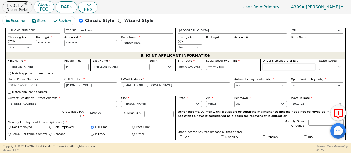
click at [270, 64] on input "Driver’s License # or ID#" at bounding box center [288, 67] width 52 height 6
type input "********"
select select "TX"
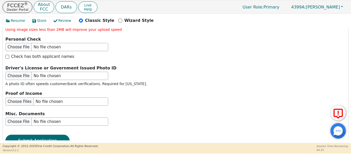
scroll to position [928, 0]
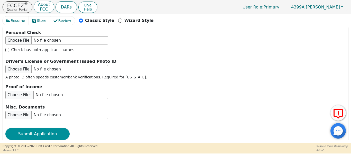
click at [31, 128] on button "Submit Application" at bounding box center [37, 134] width 64 height 12
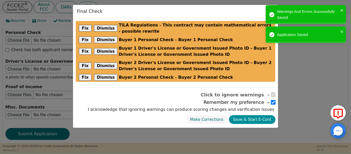
click at [254, 119] on button "Save & Start E-Cont" at bounding box center [252, 119] width 46 height 9
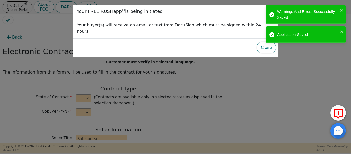
select select "y"
type input "CEO"
type input "Joshua"
type input "Knight"
type input "ENVY LUXE VACATIONS & ESCAPES"
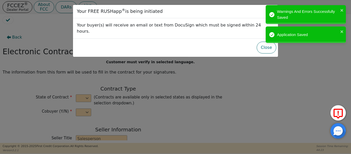
type input "539 W COMMERCE ST #1887"
type input "DALLAS"
select select "TX"
type input "75208"
type input "William"
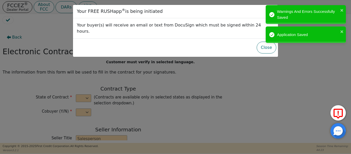
type input "Donaldson"
type input "cballer81@yahoo.com"
type input "Jennifer"
type input "Donaldson"
type input "jenniferdonaldson58@yahoo.com"
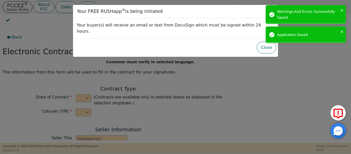
type input "1004 Terra Alta Drive"
type input "Belton"
select select "TX"
type input "76513"
type input "2025-08-29"
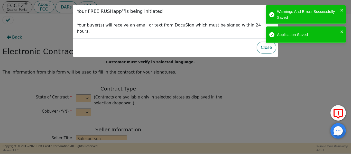
type input "17.99"
type input "2025-10-01"
type input "48"
type input "6"
type input "6000.00"
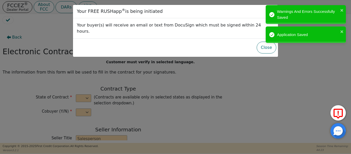
type input "100.00"
type input "5900.00"
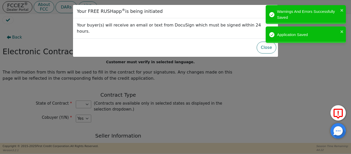
select select "TX"
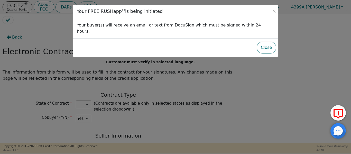
click at [268, 45] on button "Close" at bounding box center [266, 48] width 20 height 12
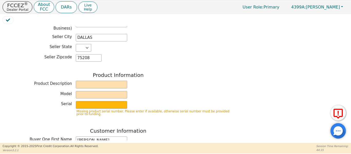
scroll to position [162, 0]
click at [104, 80] on input "text" at bounding box center [101, 84] width 51 height 8
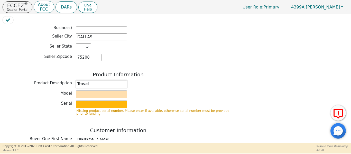
click at [104, 80] on input "Travel" at bounding box center [101, 84] width 51 height 8
type input "Travel membership"
type input "DeLuxe Membership"
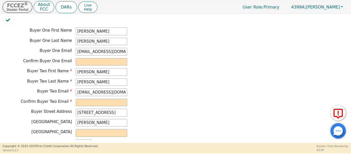
scroll to position [271, 0]
drag, startPoint x: 123, startPoint y: 49, endPoint x: 59, endPoint y: 47, distance: 63.7
click at [57, 47] on div "Buyer One Email cballer81@yahoo.com" at bounding box center [118, 51] width 231 height 8
paste input "cballer81@yahoo.com"
type input "cballer81@yahoo.com"
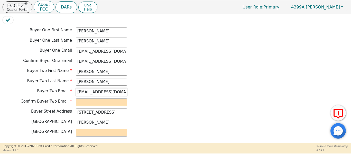
scroll to position [0, 9]
drag, startPoint x: 78, startPoint y: 88, endPoint x: 143, endPoint y: 89, distance: 65.2
click at [143, 89] on div "Buyer Two Email jenniferdonaldson58@yahoo.com" at bounding box center [118, 92] width 231 height 8
paste input "jenniferdonaldson58@yahoo.com"
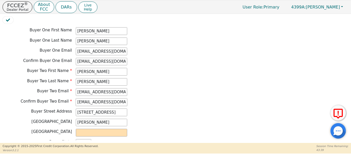
scroll to position [0, 9]
type input "jenniferdonaldson58@yahoo.com"
click at [88, 131] on input "text" at bounding box center [101, 133] width 51 height 8
type input "Bell"
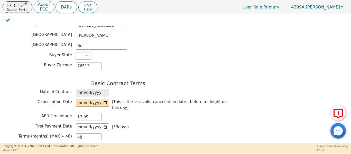
scroll to position [359, 0]
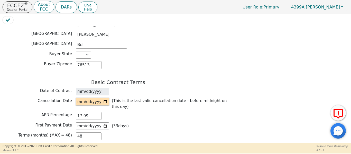
click at [104, 98] on input "date" at bounding box center [92, 102] width 33 height 8
type input "2025-09-03"
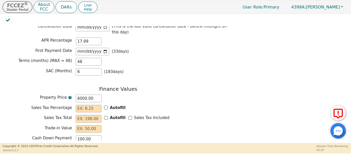
scroll to position [436, 0]
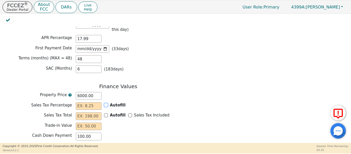
click at [106, 103] on input "Autofill" at bounding box center [106, 105] width 4 height 4
checkbox input "true"
type input "0.00"
click at [128, 113] on input "Sales Tax Included" at bounding box center [130, 115] width 4 height 4
checkbox input "true"
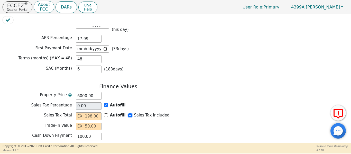
type input "0.00"
click at [94, 122] on input "text" at bounding box center [89, 126] width 26 height 8
type input "0.00"
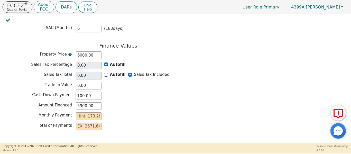
scroll to position [484, 0]
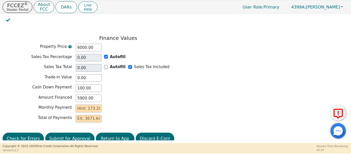
click at [90, 104] on input "text" at bounding box center [89, 108] width 26 height 8
type input "1"
type input "48.00"
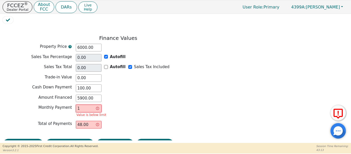
type input "17"
type input "816.00"
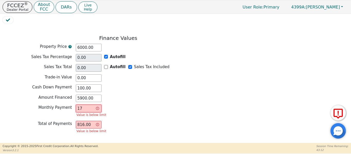
type input "173"
type input "8304.00"
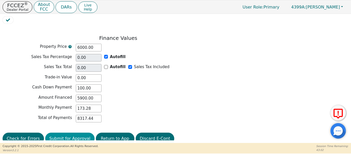
click at [70, 132] on button "Submit for Approval" at bounding box center [69, 138] width 49 height 12
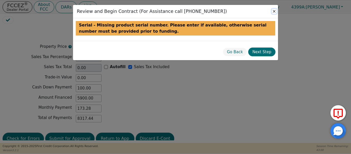
drag, startPoint x: 272, startPoint y: 10, endPoint x: 270, endPoint y: 15, distance: 5.6
click at [272, 11] on button "Close" at bounding box center [273, 11] width 5 height 5
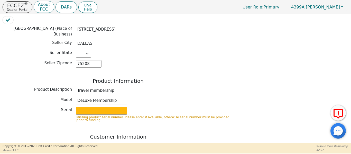
scroll to position [159, 0]
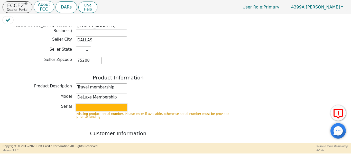
click at [85, 104] on input "text" at bounding box center [101, 107] width 51 height 8
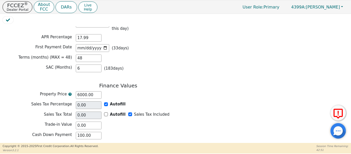
scroll to position [475, 0]
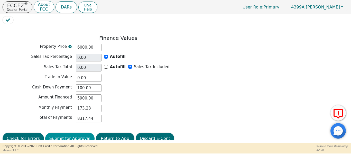
click at [56, 132] on button "Submit for Approval" at bounding box center [69, 138] width 49 height 12
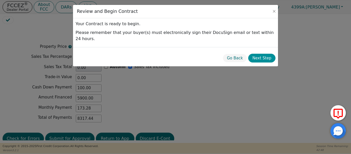
click at [258, 54] on button "Next Step" at bounding box center [261, 58] width 27 height 9
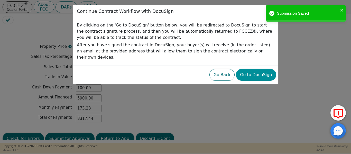
click at [256, 69] on button "Go to DocuSign" at bounding box center [256, 75] width 40 height 12
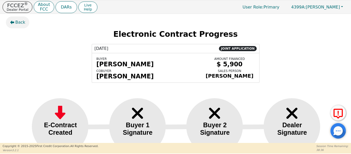
click at [12, 25] on button "Back" at bounding box center [18, 22] width 24 height 12
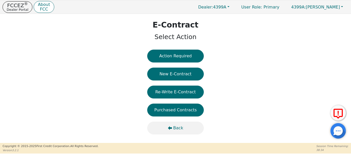
click at [171, 128] on icon "button" at bounding box center [170, 128] width 4 height 4
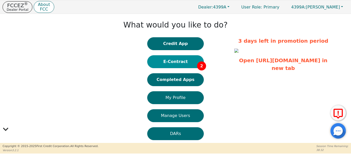
click at [168, 61] on button "E-Contract 2" at bounding box center [175, 61] width 56 height 13
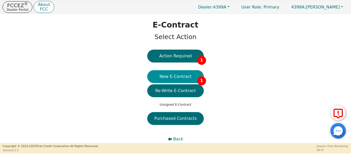
click at [169, 77] on button "New E-Contract 1" at bounding box center [175, 76] width 56 height 13
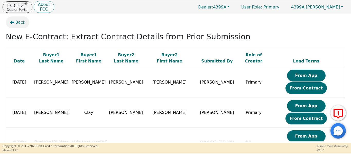
click at [23, 22] on span "Back" at bounding box center [20, 22] width 10 height 6
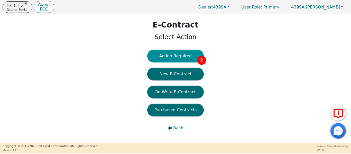
click at [159, 61] on button "Action Required 2" at bounding box center [175, 56] width 56 height 13
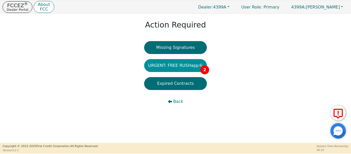
click at [180, 66] on button "URGENT: FREE RUSHapp® 2" at bounding box center [175, 65] width 63 height 13
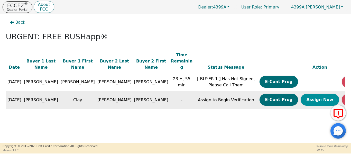
click at [300, 98] on button "Assign Now" at bounding box center [319, 100] width 39 height 12
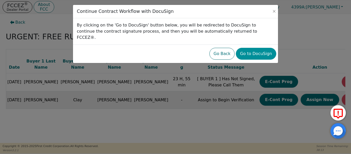
click at [259, 48] on button "Go to DocuSign" at bounding box center [256, 54] width 40 height 12
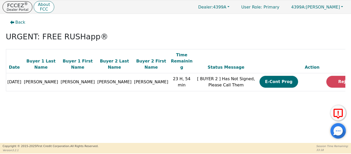
click at [18, 23] on span "Back" at bounding box center [20, 22] width 10 height 6
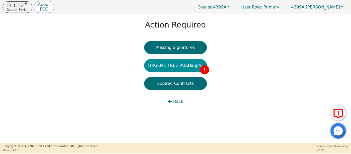
click at [175, 67] on button "URGENT: FREE RUSHapp® 1" at bounding box center [175, 65] width 63 height 13
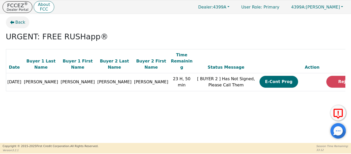
click at [19, 23] on span "Back" at bounding box center [20, 22] width 10 height 6
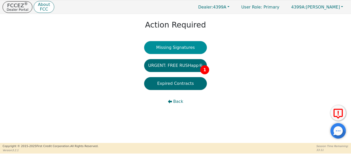
click at [152, 47] on button "Missing Signatures" at bounding box center [175, 47] width 63 height 13
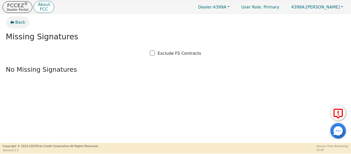
click at [16, 24] on span "Back" at bounding box center [20, 22] width 10 height 6
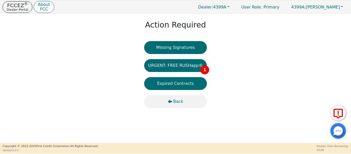
click at [177, 103] on span "Back" at bounding box center [178, 101] width 10 height 6
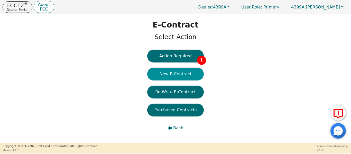
click at [172, 77] on button "New E-Contract" at bounding box center [175, 74] width 56 height 13
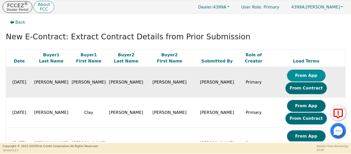
click at [287, 78] on button "From App" at bounding box center [306, 76] width 39 height 12
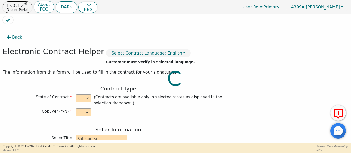
select select "y"
type input "CEO"
type input "[PERSON_NAME]"
type input "Knight"
type input "ENVY LUXE VACATIONS & ESCAPES"
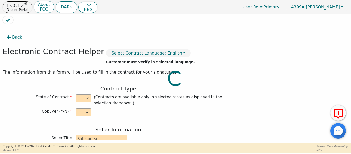
type input "[STREET_ADDRESS]"
type input "DALLAS"
select select "[GEOGRAPHIC_DATA]"
type input "75208"
type input "[PERSON_NAME]"
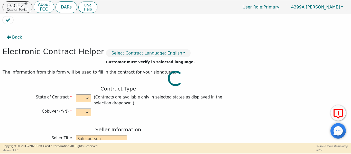
type input "[PERSON_NAME]"
type input "[EMAIL_ADDRESS][DOMAIN_NAME]"
type input "[PERSON_NAME]"
type input "[EMAIL_ADDRESS][DOMAIN_NAME]"
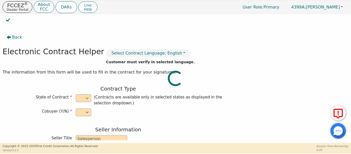
type input "[STREET_ADDRESS]"
type input "[PERSON_NAME]"
select select "[GEOGRAPHIC_DATA]"
type input "76513"
type input "[DATE]"
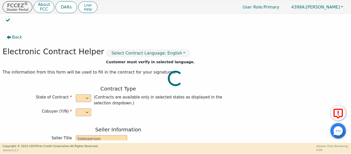
type input "17.99"
type input "[DATE]"
type input "48"
type input "6"
type input "6000.00"
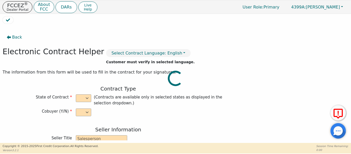
type input "100.00"
type input "5900.00"
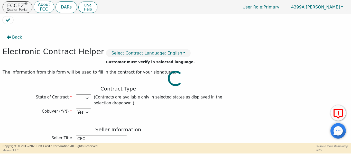
select select "[GEOGRAPHIC_DATA]"
click at [9, 37] on icon "button" at bounding box center [9, 37] width 4 height 4
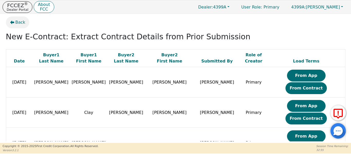
click at [16, 23] on span "Back" at bounding box center [20, 22] width 10 height 6
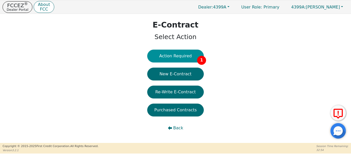
click at [170, 52] on button "Action Required 1" at bounding box center [175, 56] width 56 height 13
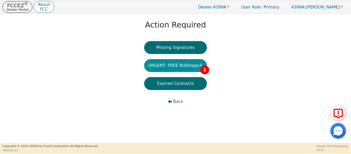
click at [187, 66] on button "URGENT: FREE RUSHapp® 1" at bounding box center [175, 65] width 63 height 13
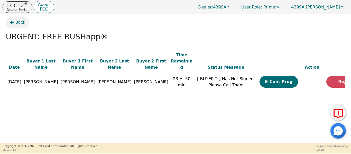
click at [25, 21] on button "Back" at bounding box center [18, 22] width 24 height 12
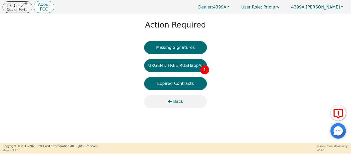
click at [176, 101] on span "Back" at bounding box center [178, 101] width 10 height 6
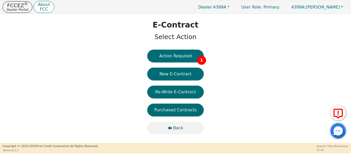
click at [176, 131] on button "Back" at bounding box center [175, 127] width 56 height 13
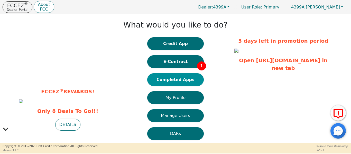
click at [166, 83] on button "Completed Apps" at bounding box center [175, 79] width 56 height 13
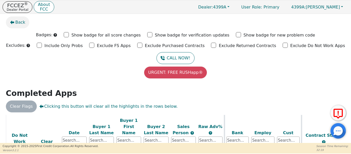
click at [18, 20] on span "Back" at bounding box center [20, 22] width 10 height 6
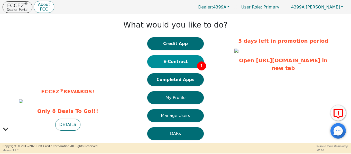
click at [191, 60] on button "E-Contract 1" at bounding box center [175, 61] width 56 height 13
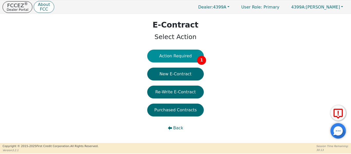
click at [187, 56] on button "Action Required 1" at bounding box center [175, 56] width 56 height 13
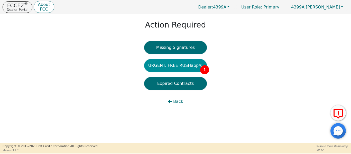
click at [182, 71] on button "URGENT: FREE RUSHapp® 1" at bounding box center [175, 65] width 63 height 13
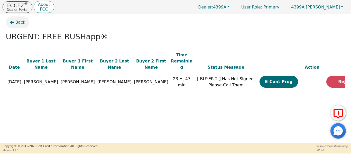
click at [20, 24] on span "Back" at bounding box center [20, 22] width 10 height 6
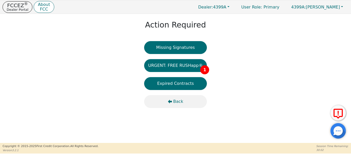
click at [179, 100] on span "Back" at bounding box center [178, 101] width 10 height 6
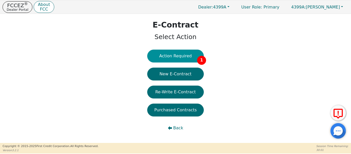
click at [176, 59] on button "Action Required 1" at bounding box center [175, 56] width 56 height 13
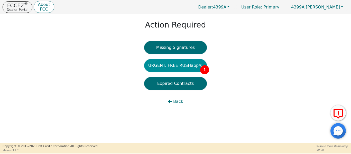
click at [177, 68] on button "URGENT: FREE RUSHapp® 1" at bounding box center [175, 65] width 63 height 13
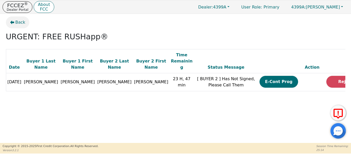
click at [13, 24] on icon "button" at bounding box center [12, 22] width 4 height 4
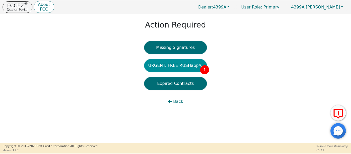
click at [166, 71] on button "URGENT: FREE RUSHapp® 1" at bounding box center [175, 65] width 63 height 13
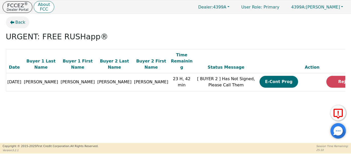
click at [14, 23] on button "Back" at bounding box center [18, 22] width 24 height 12
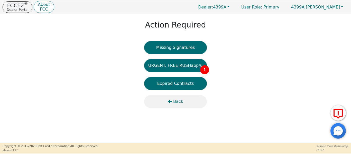
click at [176, 101] on span "Back" at bounding box center [178, 101] width 10 height 6
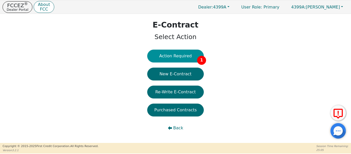
click at [171, 60] on button "Action Required 1" at bounding box center [175, 56] width 56 height 13
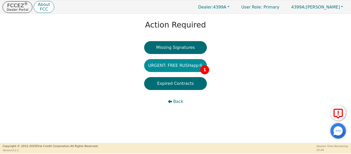
click at [174, 68] on button "URGENT: FREE RUSHapp® 1" at bounding box center [175, 65] width 63 height 13
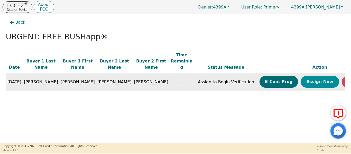
click at [300, 76] on button "Assign Now" at bounding box center [319, 82] width 39 height 12
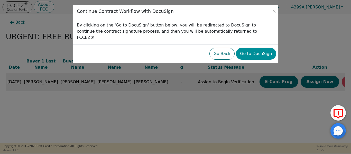
click at [253, 48] on button "Go to DocuSign" at bounding box center [256, 54] width 40 height 12
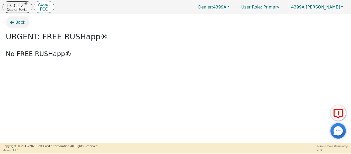
click at [20, 25] on button "Back" at bounding box center [18, 22] width 24 height 12
